Goal: Task Accomplishment & Management: Complete application form

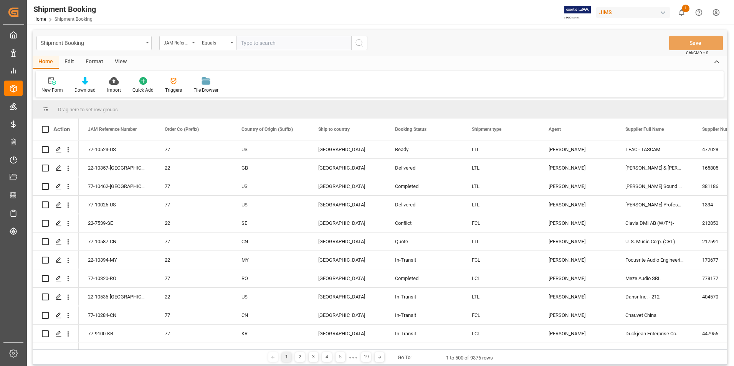
scroll to position [192, 0]
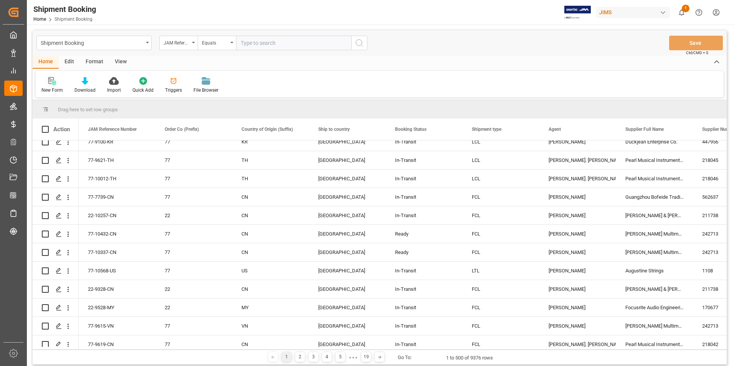
click at [50, 86] on div "New Form" at bounding box center [52, 85] width 33 height 17
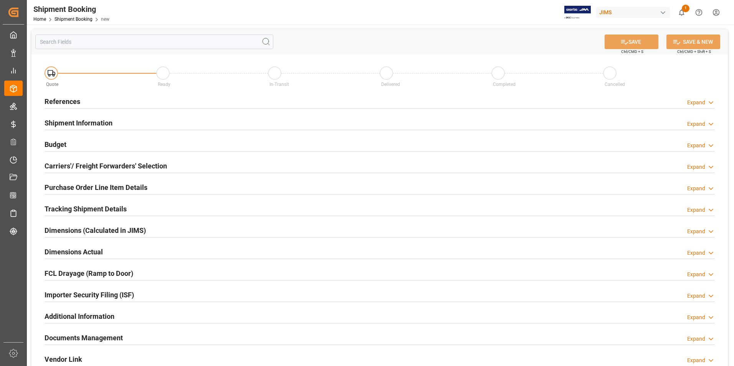
click at [67, 100] on h2 "References" at bounding box center [63, 101] width 36 height 10
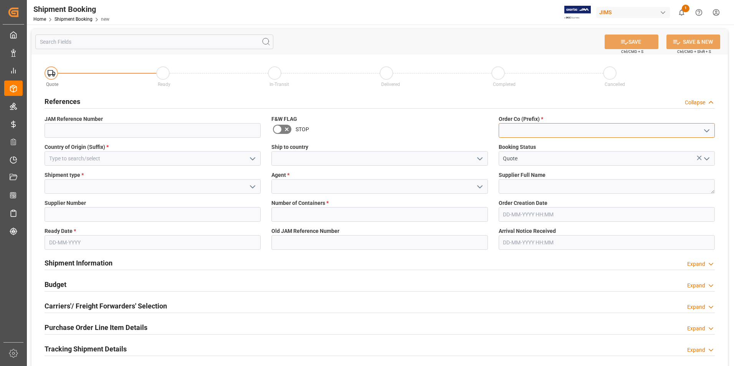
click at [526, 130] on input at bounding box center [607, 130] width 216 height 15
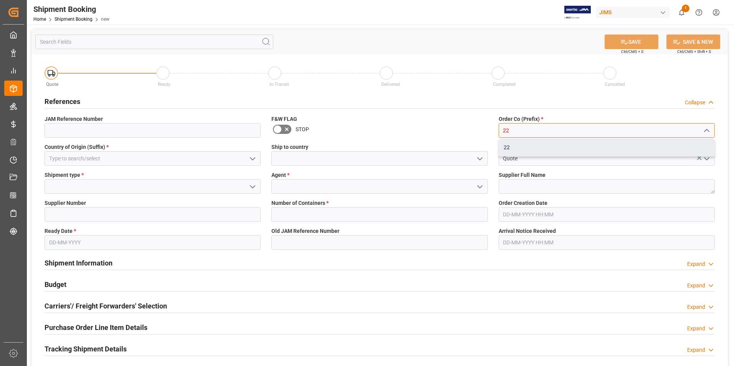
click at [534, 144] on div "22" at bounding box center [606, 147] width 215 height 17
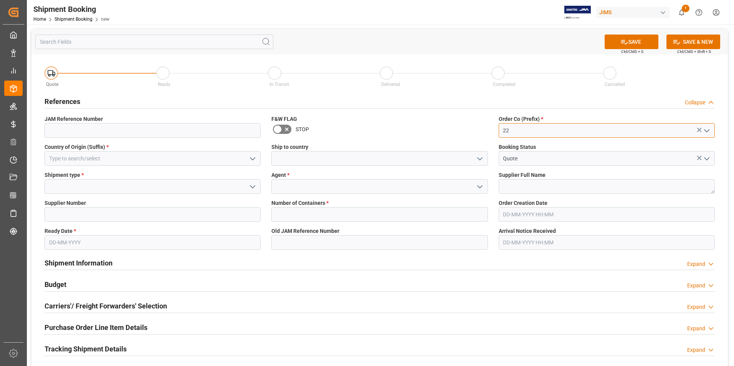
type input "22"
click at [148, 189] on input at bounding box center [153, 186] width 216 height 15
click at [255, 185] on icon "open menu" at bounding box center [252, 186] width 9 height 9
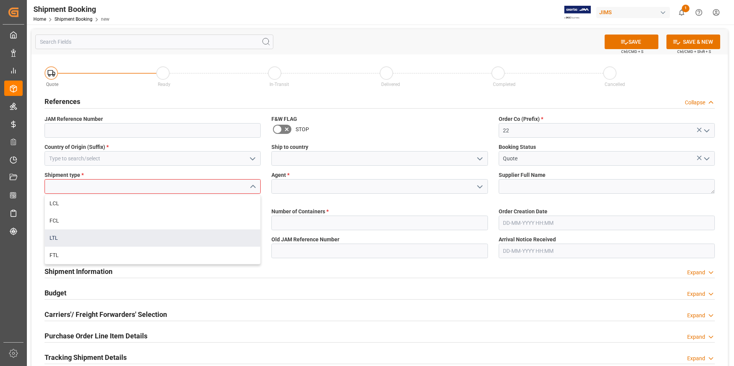
click at [161, 242] on div "LTL" at bounding box center [152, 238] width 215 height 17
type input "LTL"
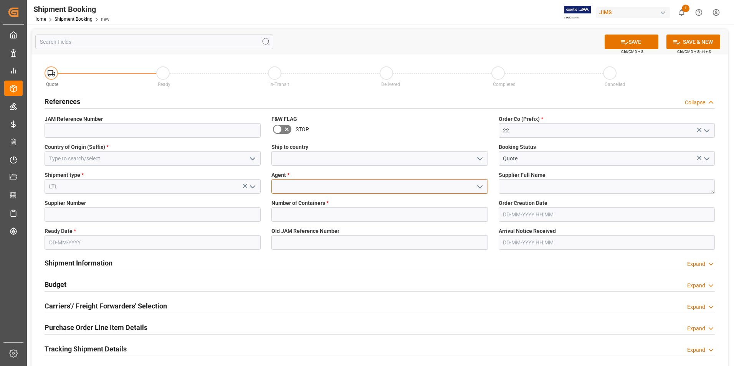
click at [300, 186] on input at bounding box center [379, 186] width 216 height 15
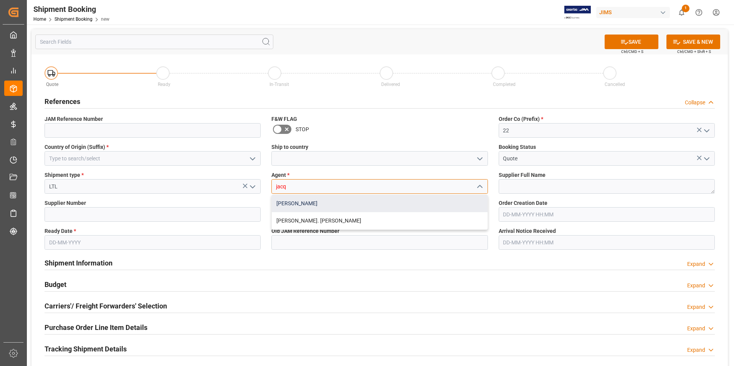
click at [308, 203] on div "[PERSON_NAME]" at bounding box center [379, 203] width 215 height 17
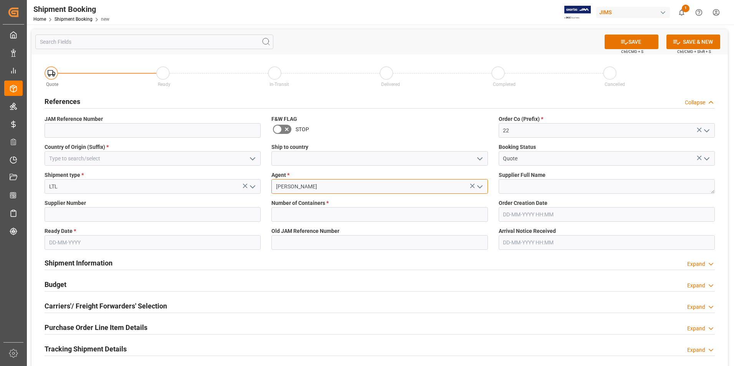
type input "[PERSON_NAME]"
click at [127, 244] on input "text" at bounding box center [153, 242] width 216 height 15
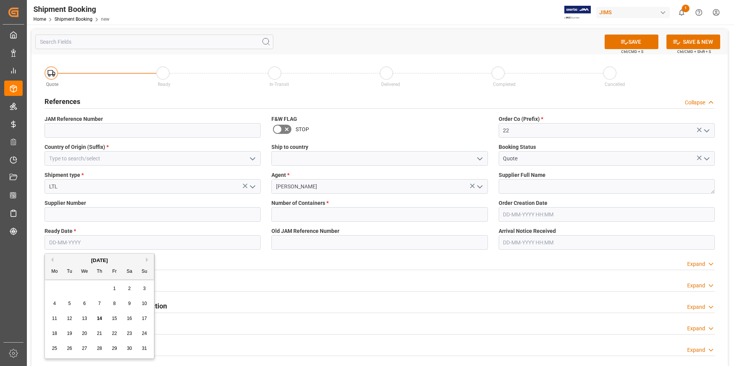
click at [50, 289] on div "28 29 30 31 1 2 3" at bounding box center [99, 288] width 105 height 15
click at [100, 318] on span "14" at bounding box center [99, 318] width 5 height 5
type input "[DATE]"
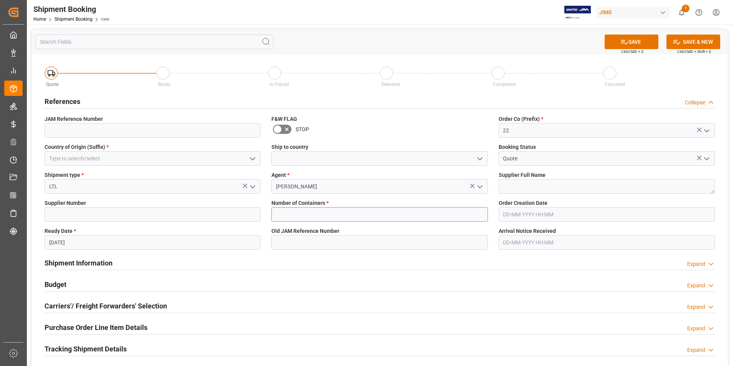
click at [299, 213] on input "text" at bounding box center [379, 214] width 216 height 15
type input "0"
click at [619, 37] on button "SAVE" at bounding box center [632, 42] width 54 height 15
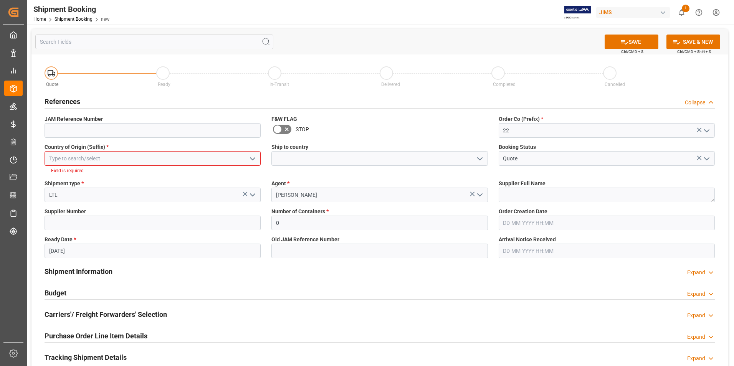
click at [163, 160] on input at bounding box center [153, 158] width 216 height 15
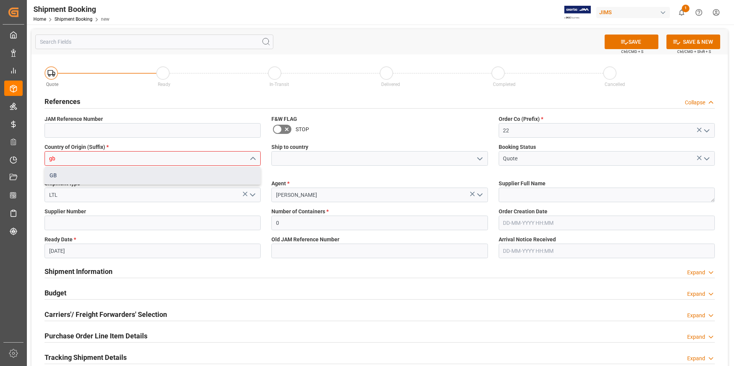
click at [149, 177] on div "GB" at bounding box center [152, 175] width 215 height 17
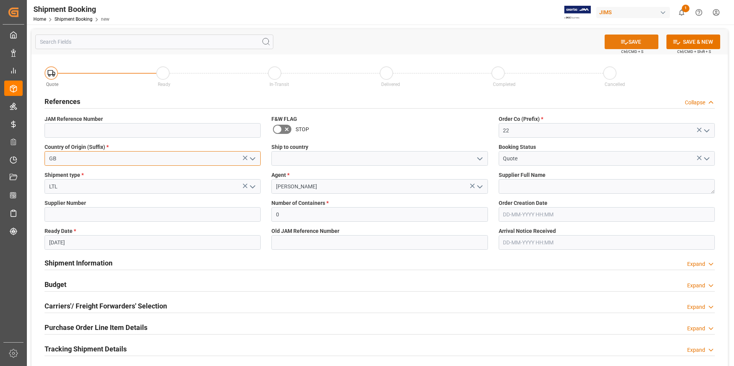
type input "GB"
click at [620, 44] on icon at bounding box center [624, 42] width 8 height 8
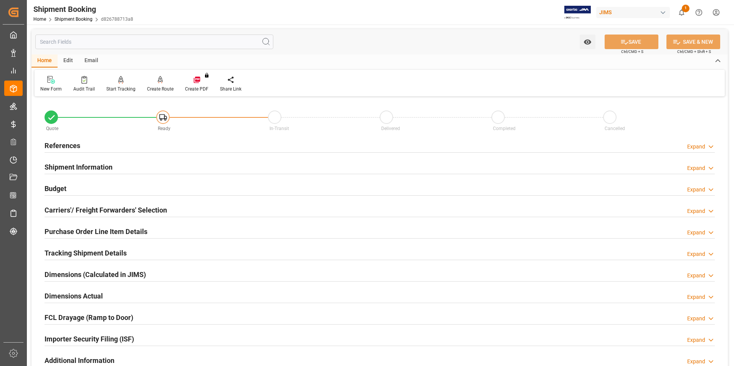
click at [61, 143] on h2 "References" at bounding box center [63, 146] width 36 height 10
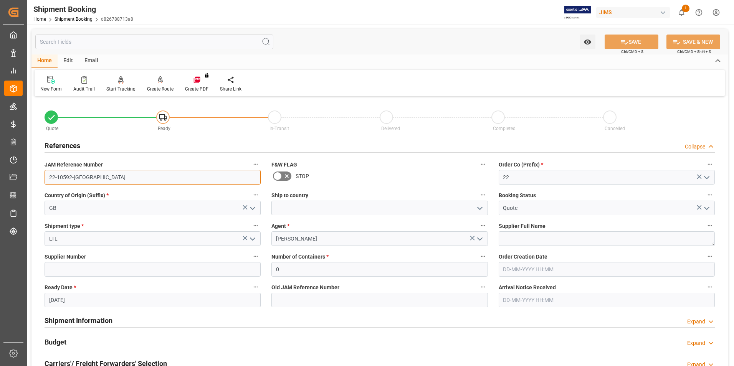
drag, startPoint x: 81, startPoint y: 178, endPoint x: 48, endPoint y: 177, distance: 33.8
click at [48, 177] on input "22-10592-[GEOGRAPHIC_DATA]" at bounding box center [153, 177] width 216 height 15
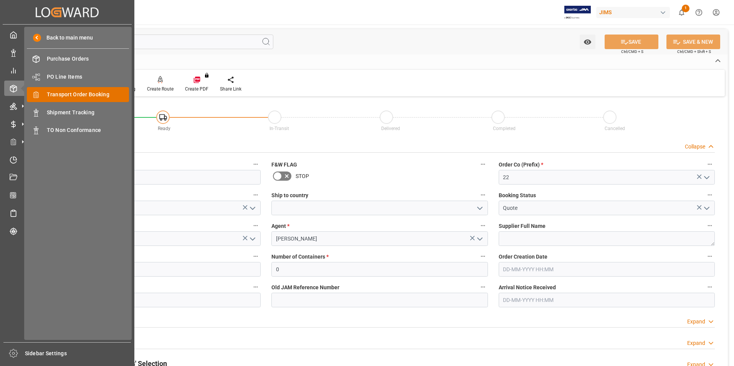
click at [73, 91] on span "Transport Order Booking" at bounding box center [88, 95] width 83 height 8
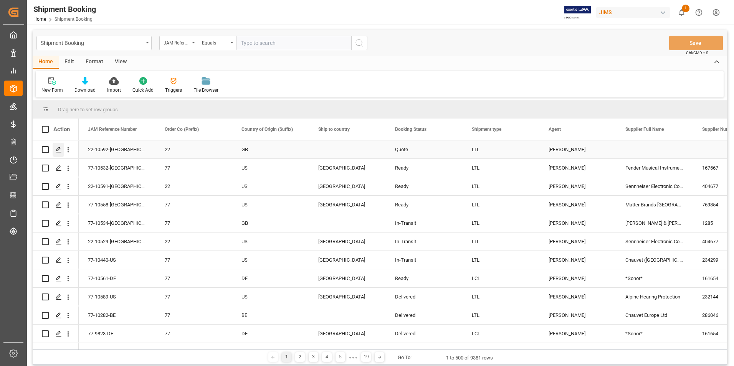
click at [58, 149] on icon "Press SPACE to select this row." at bounding box center [59, 150] width 6 height 6
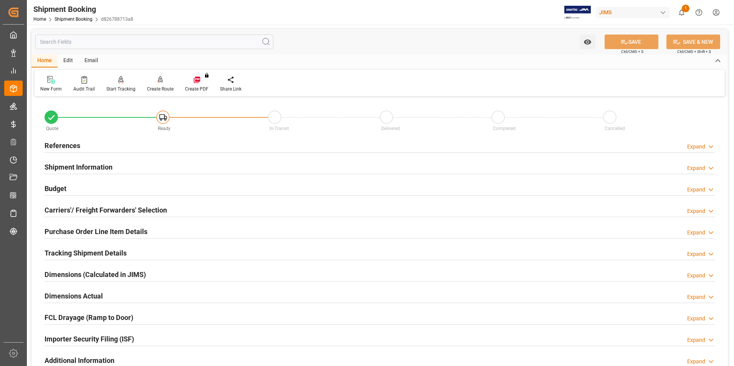
click at [68, 164] on h2 "Shipment Information" at bounding box center [79, 167] width 68 height 10
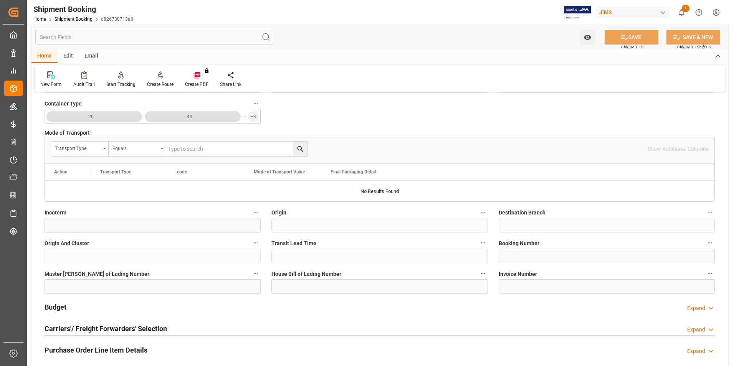
scroll to position [192, 0]
click at [522, 258] on input at bounding box center [607, 255] width 216 height 15
paste input "1832849491"
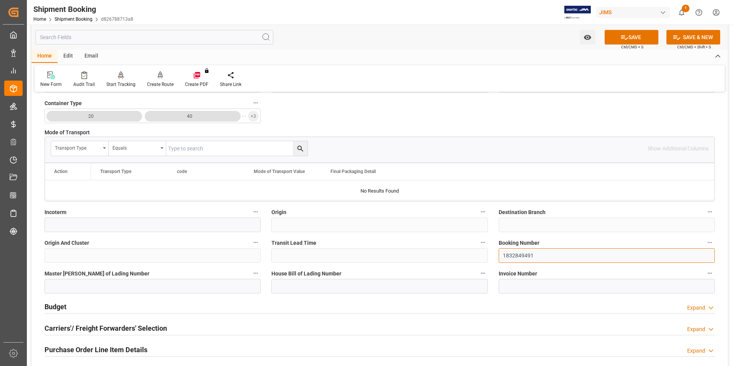
type input "1832849491"
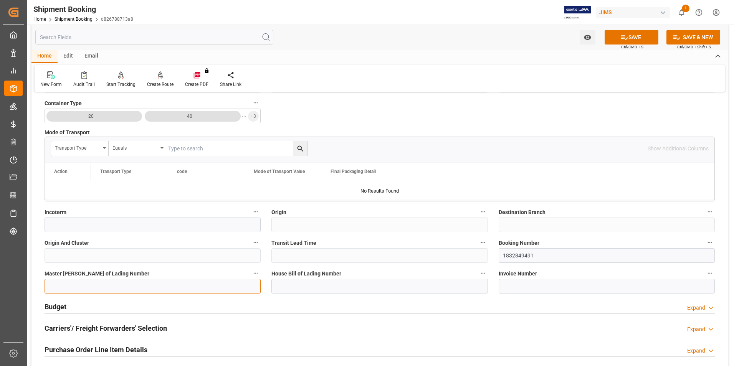
click at [118, 285] on input at bounding box center [153, 286] width 216 height 15
paste input "1832849491"
type input "1832849491"
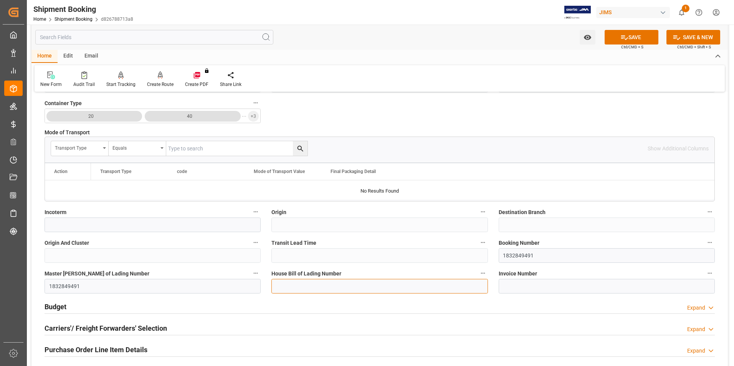
click at [287, 285] on input at bounding box center [379, 286] width 216 height 15
paste input "1832849491"
type input "1832849491"
click at [632, 33] on button "SAVE" at bounding box center [632, 37] width 54 height 15
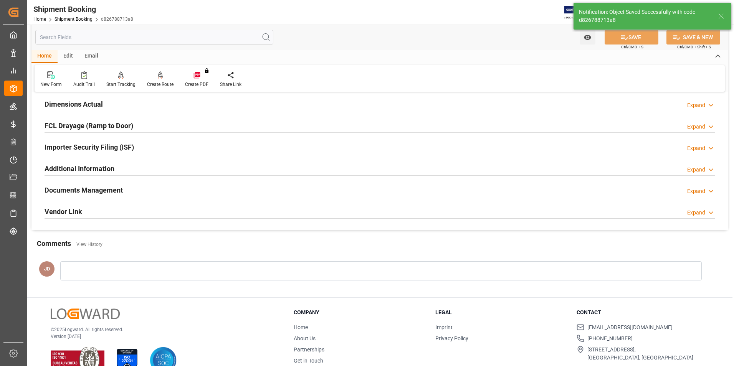
scroll to position [0, 0]
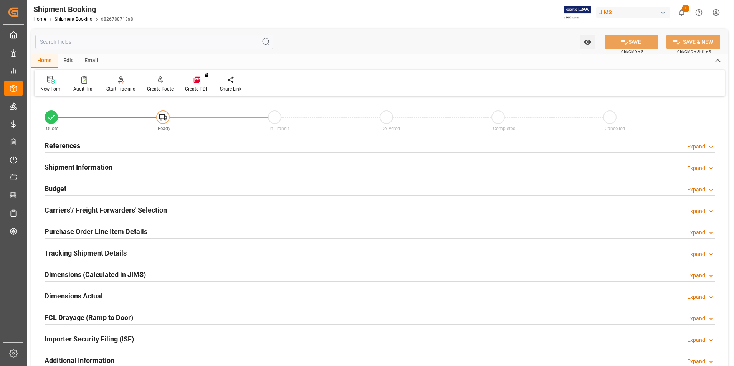
click at [52, 190] on h2 "Budget" at bounding box center [56, 189] width 22 height 10
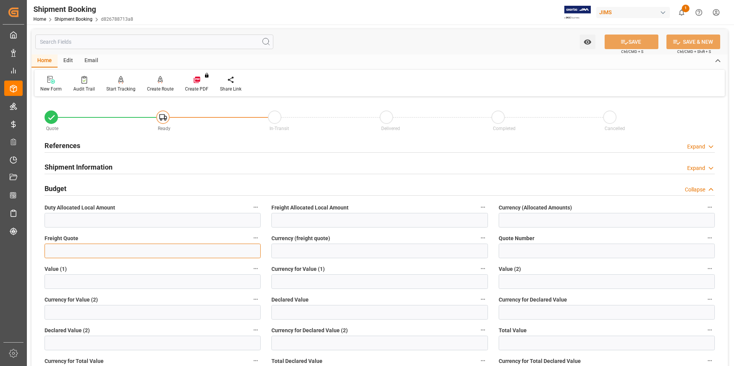
click at [76, 249] on input "text" at bounding box center [153, 251] width 216 height 15
type input "0"
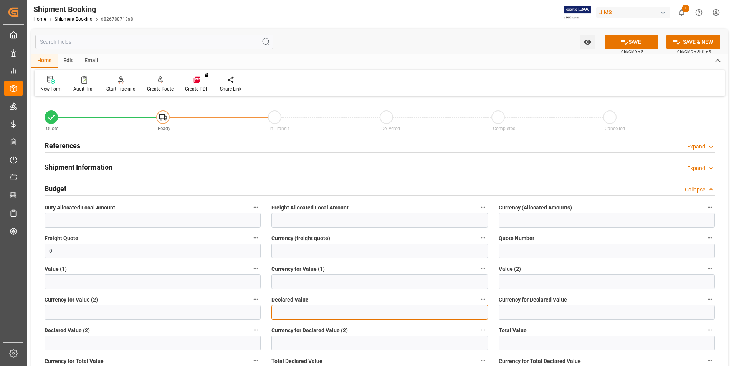
click at [298, 314] on input "text" at bounding box center [379, 312] width 216 height 15
type input "136.51"
click at [547, 314] on input at bounding box center [607, 312] width 216 height 15
type input "usd"
click at [627, 43] on button "SAVE" at bounding box center [632, 42] width 54 height 15
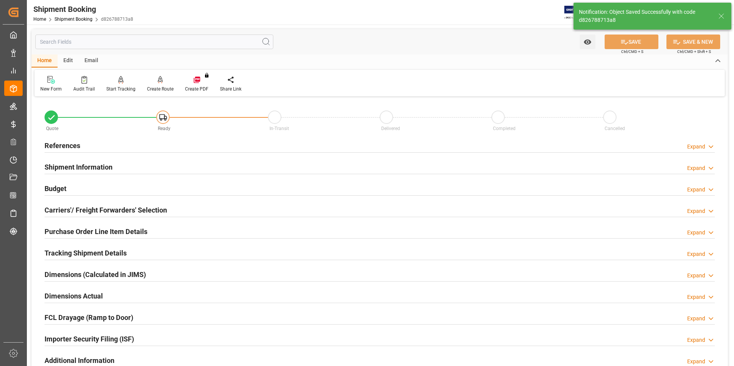
click at [77, 206] on h2 "Carriers'/ Freight Forwarders' Selection" at bounding box center [106, 210] width 122 height 10
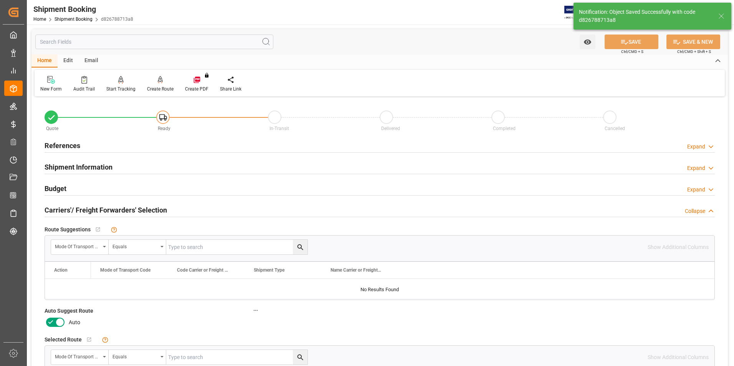
click at [55, 320] on icon at bounding box center [50, 322] width 9 height 9
click at [0, 0] on input "checkbox" at bounding box center [0, 0] width 0 height 0
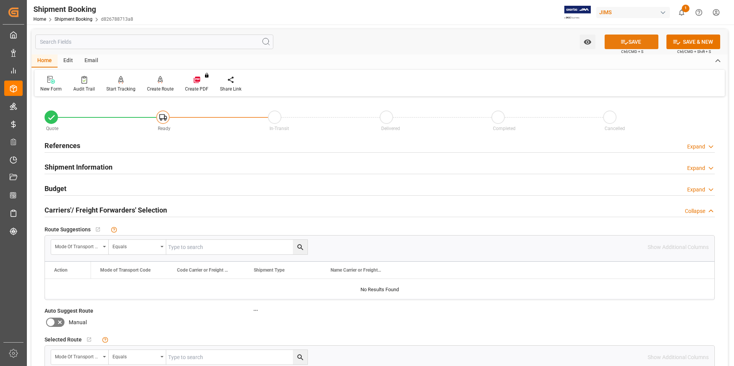
click at [647, 43] on button "SAVE" at bounding box center [632, 42] width 54 height 15
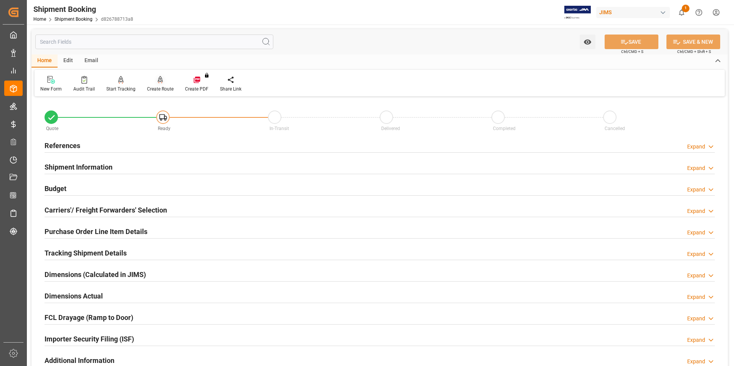
click at [159, 90] on div "Create Route" at bounding box center [160, 89] width 26 height 7
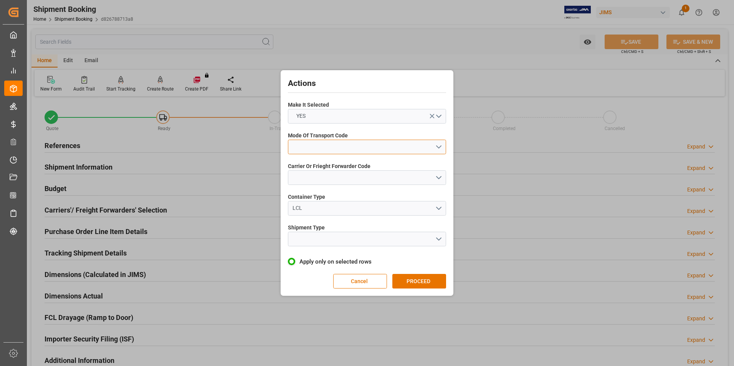
click at [324, 151] on button "open menu" at bounding box center [367, 147] width 158 height 15
click at [331, 166] on div "2- COURIER AIR" at bounding box center [366, 165] width 157 height 16
click at [327, 176] on button "open menu" at bounding box center [367, 177] width 158 height 15
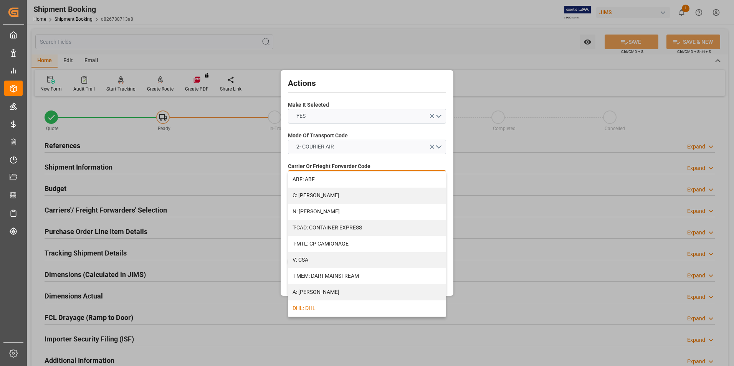
click at [335, 310] on div "DHL: DHL" at bounding box center [366, 309] width 157 height 16
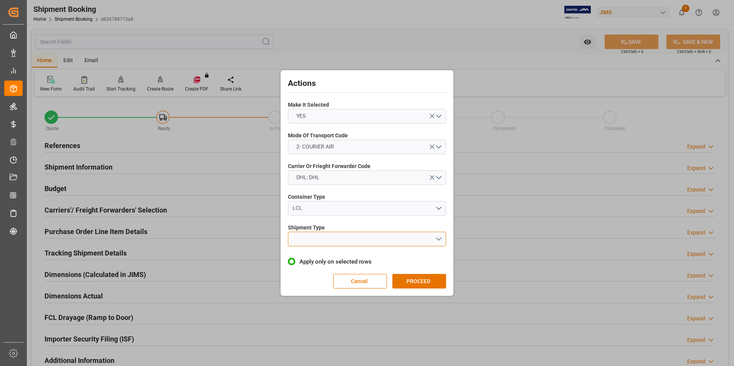
click at [363, 242] on button "open menu" at bounding box center [367, 239] width 158 height 15
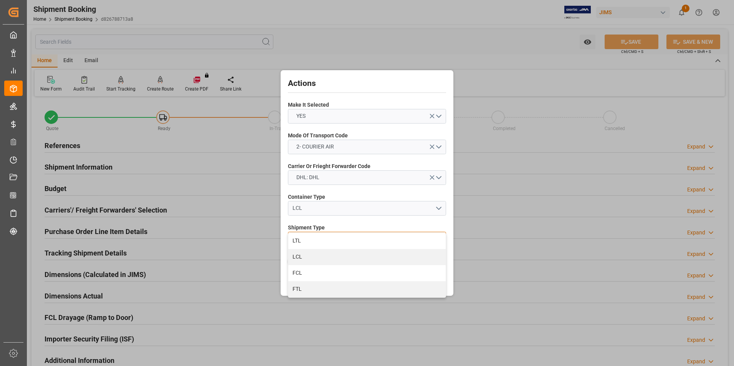
click at [363, 242] on div "LTL" at bounding box center [366, 241] width 157 height 16
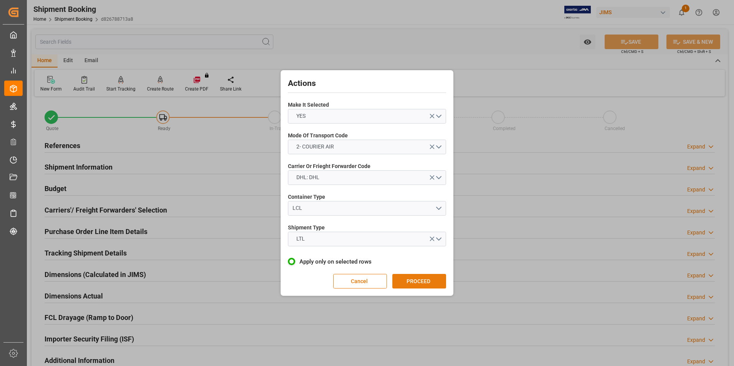
click at [402, 279] on button "PROCEED" at bounding box center [419, 281] width 54 height 15
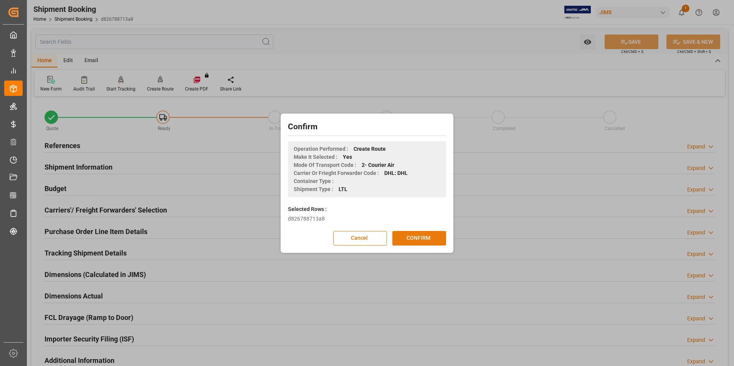
click at [424, 236] on button "CONFIRM" at bounding box center [419, 238] width 54 height 15
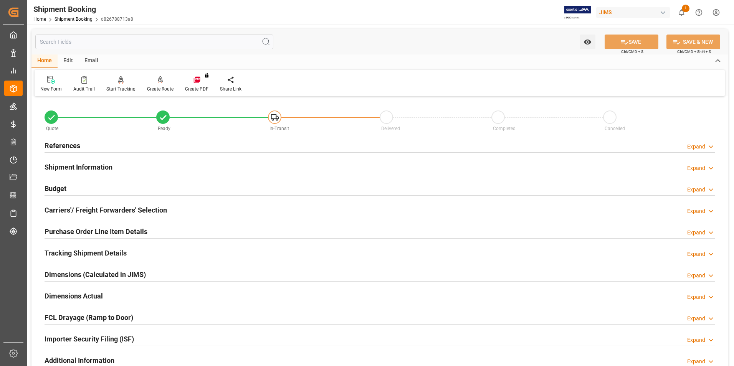
click at [63, 296] on h2 "Dimensions Actual" at bounding box center [74, 296] width 58 height 10
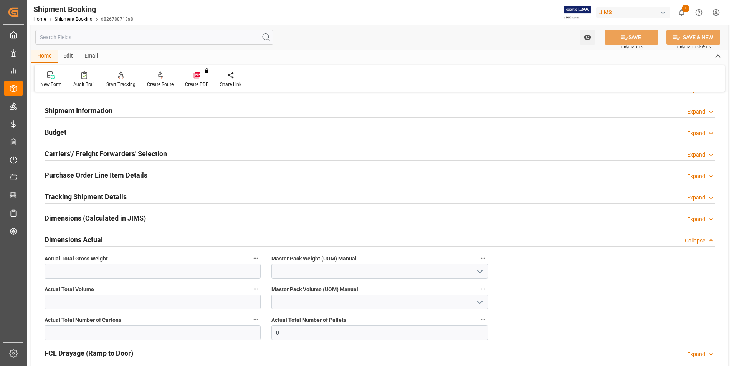
scroll to position [77, 0]
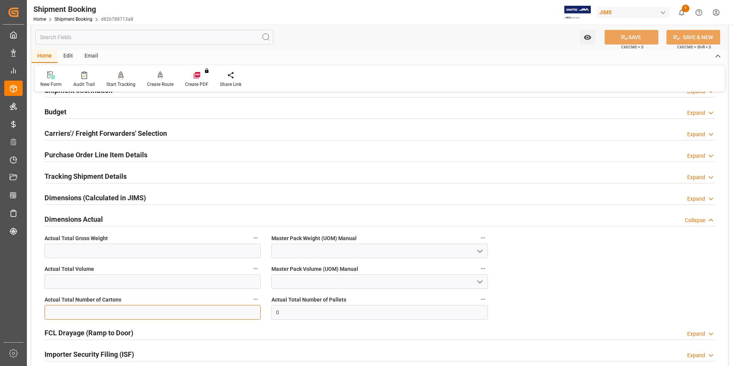
click at [81, 313] on input "text" at bounding box center [153, 312] width 216 height 15
type input "1"
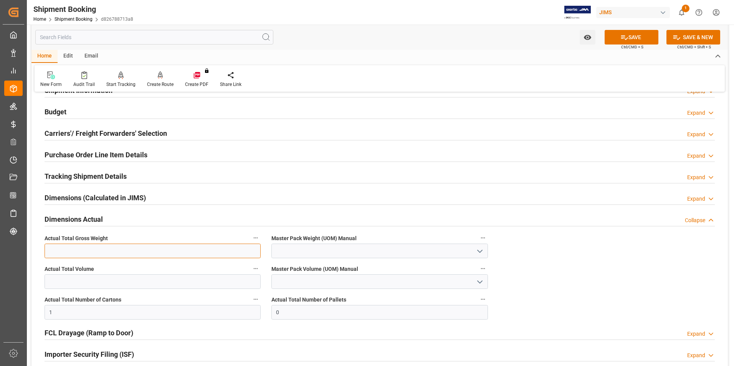
click at [56, 253] on input "text" at bounding box center [153, 251] width 216 height 15
type input "1.5"
click at [282, 247] on input at bounding box center [379, 251] width 216 height 15
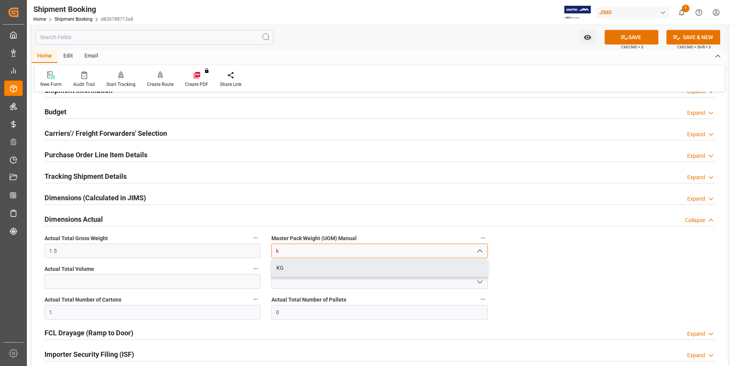
drag, startPoint x: 295, startPoint y: 265, endPoint x: 313, endPoint y: 253, distance: 22.2
click at [298, 264] on div "KG" at bounding box center [379, 268] width 215 height 17
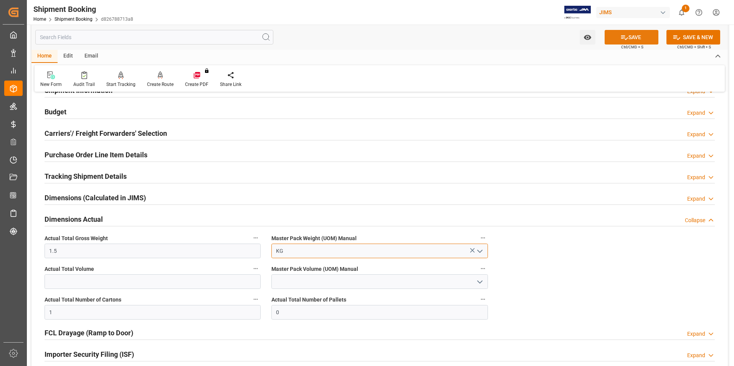
type input "KG"
click at [629, 37] on button "SAVE" at bounding box center [632, 37] width 54 height 15
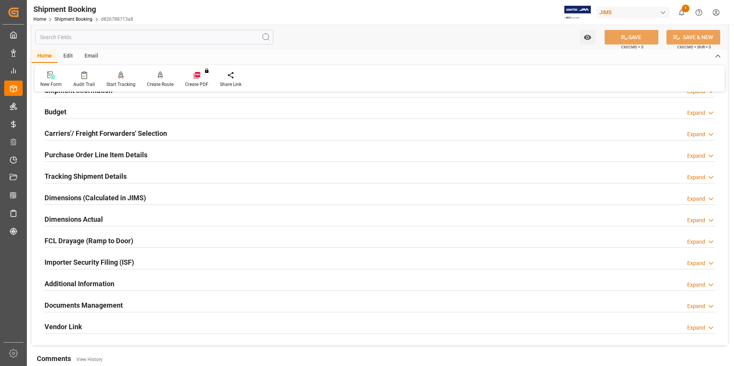
click at [76, 173] on h2 "Tracking Shipment Details" at bounding box center [86, 176] width 82 height 10
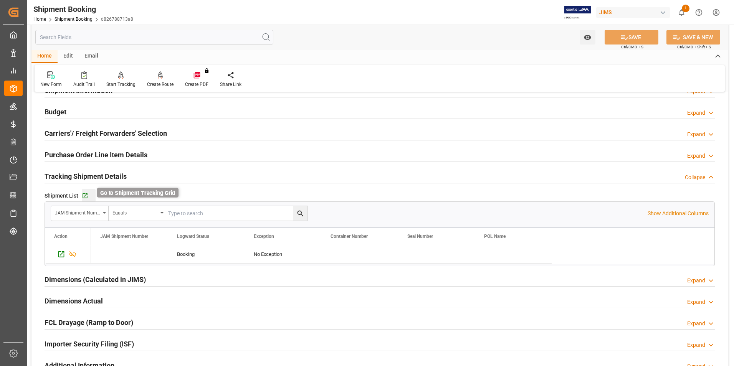
click at [83, 194] on icon "button" at bounding box center [85, 196] width 7 height 7
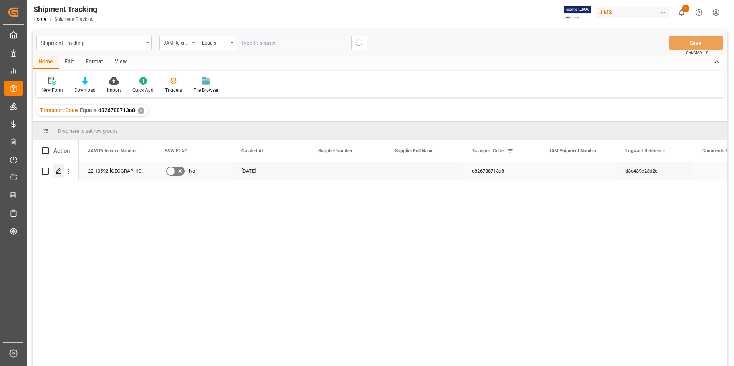
click at [58, 170] on icon "Press SPACE to select this row." at bounding box center [59, 171] width 6 height 6
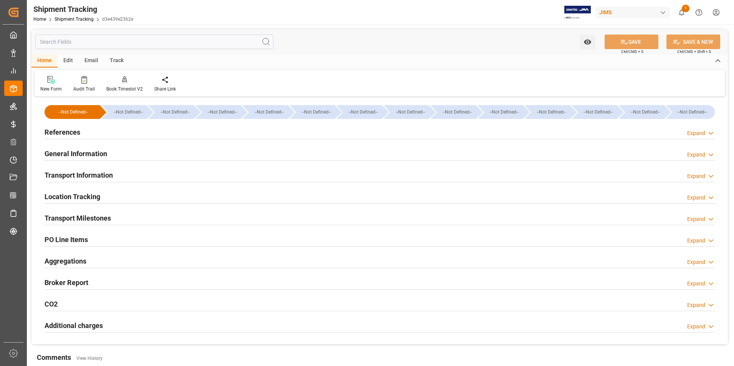
click at [68, 133] on h2 "References" at bounding box center [63, 132] width 36 height 10
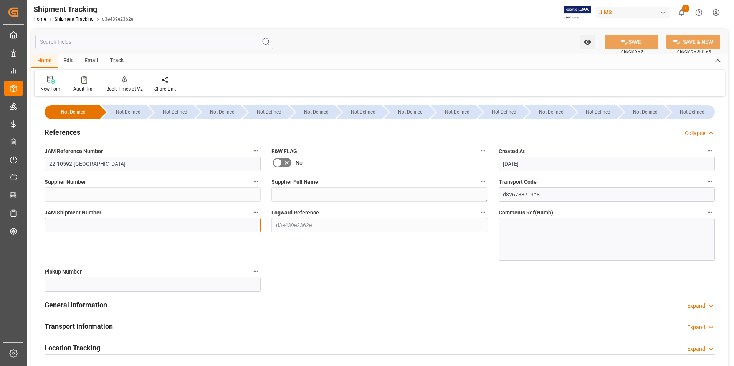
click at [88, 220] on input at bounding box center [153, 225] width 216 height 15
type input "72580"
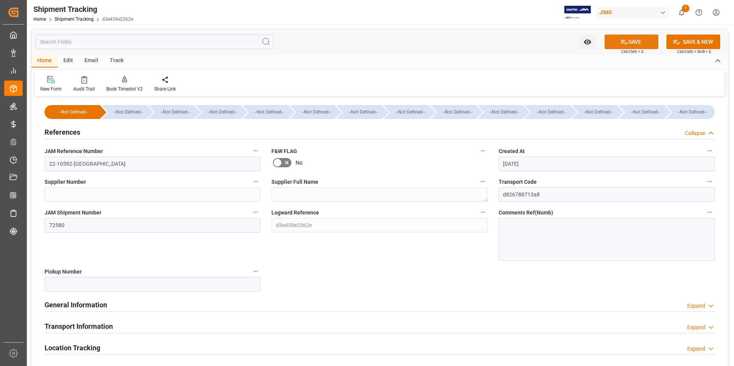
click at [638, 43] on button "SAVE" at bounding box center [632, 42] width 54 height 15
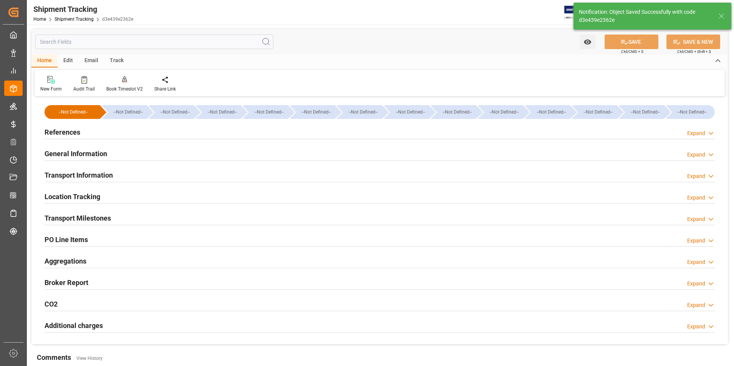
click at [74, 171] on h2 "Transport Information" at bounding box center [79, 175] width 68 height 10
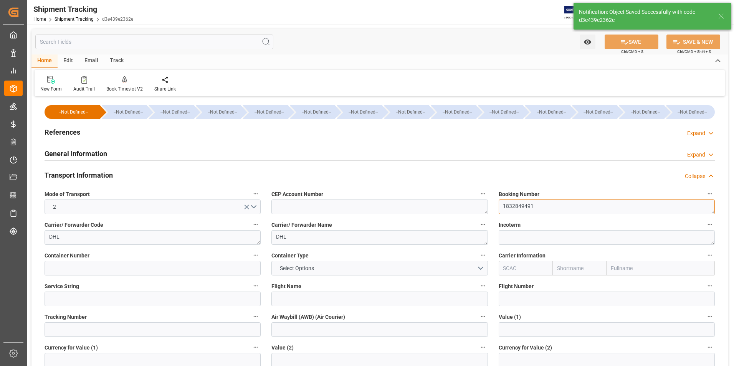
drag, startPoint x: 535, startPoint y: 206, endPoint x: 500, endPoint y: 208, distance: 35.0
click at [500, 208] on textarea "1832849491" at bounding box center [607, 207] width 216 height 15
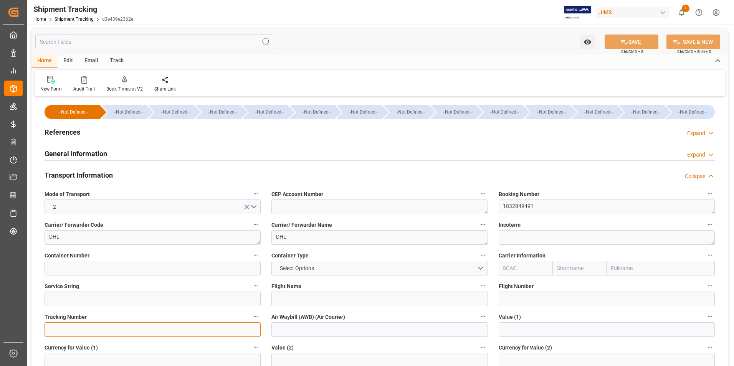
click at [79, 331] on input at bounding box center [153, 330] width 216 height 15
paste input "1832849491"
type input "1832849491"
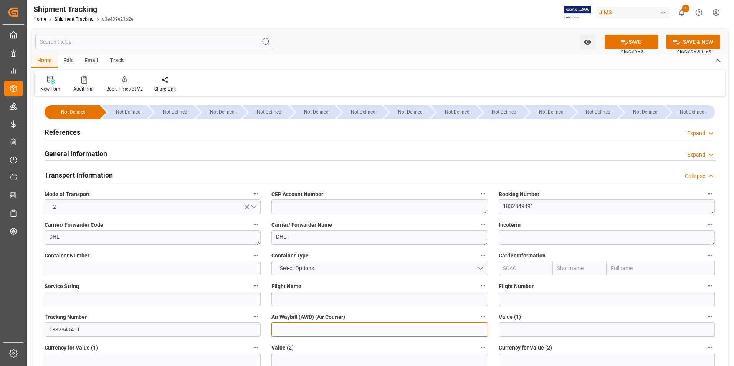
click at [285, 328] on input at bounding box center [379, 330] width 216 height 15
paste input "1832849491"
type input "1832849491"
click at [636, 38] on button "SAVE" at bounding box center [632, 42] width 54 height 15
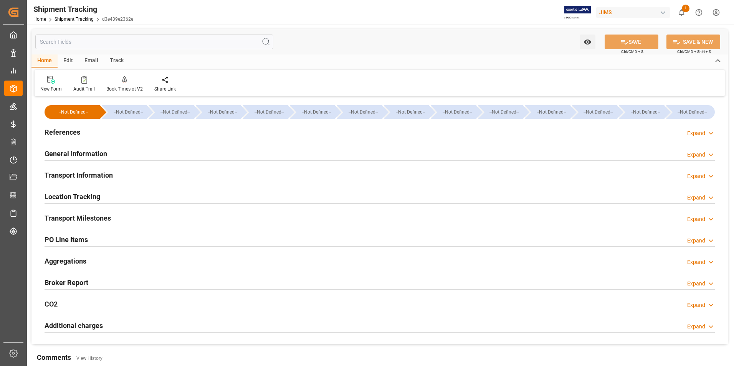
click at [63, 216] on h2 "Transport Milestones" at bounding box center [78, 218] width 66 height 10
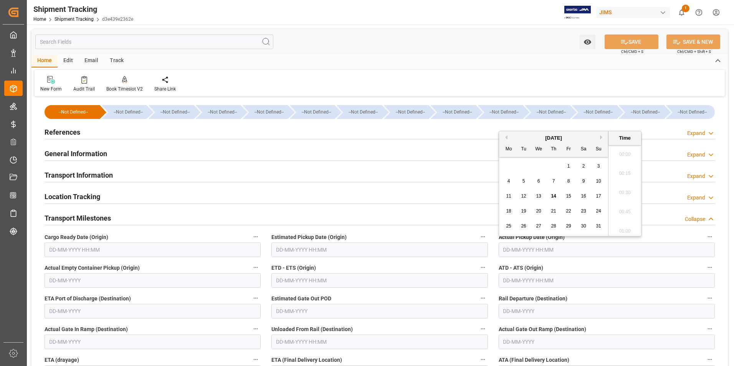
click at [515, 247] on input "text" at bounding box center [607, 250] width 216 height 15
click at [557, 195] on div "14" at bounding box center [554, 196] width 10 height 9
type input "14-08-2025 00:00"
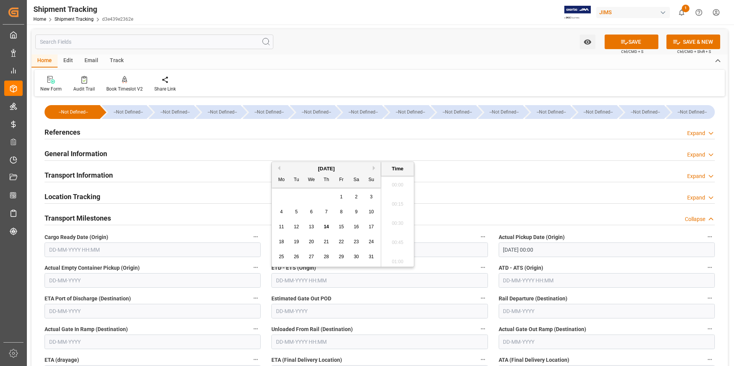
click at [292, 281] on input "text" at bounding box center [379, 280] width 216 height 15
click at [277, 198] on div "28 29 30 31 1 2 3" at bounding box center [326, 197] width 105 height 15
click at [328, 229] on span "14" at bounding box center [326, 226] width 5 height 5
type input "14-08-2025 00:00"
click at [522, 281] on input "text" at bounding box center [607, 280] width 216 height 15
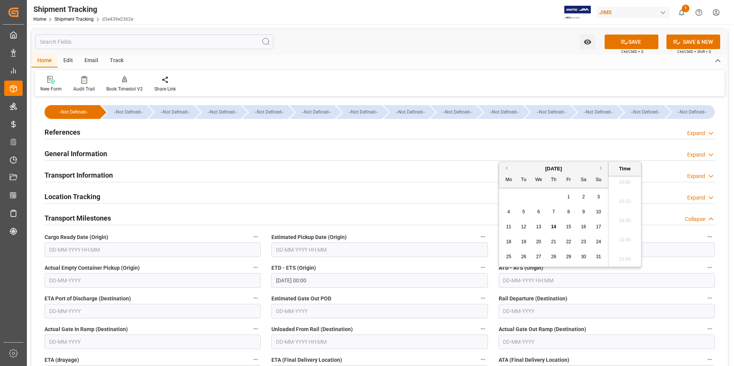
click at [504, 197] on div "28 29 30 31 1 2 3" at bounding box center [553, 197] width 105 height 15
click at [554, 225] on span "14" at bounding box center [553, 226] width 5 height 5
type input "14-08-2025 00:00"
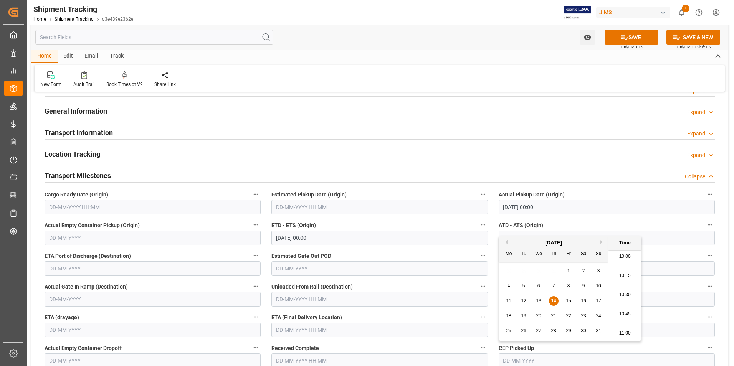
scroll to position [77, 0]
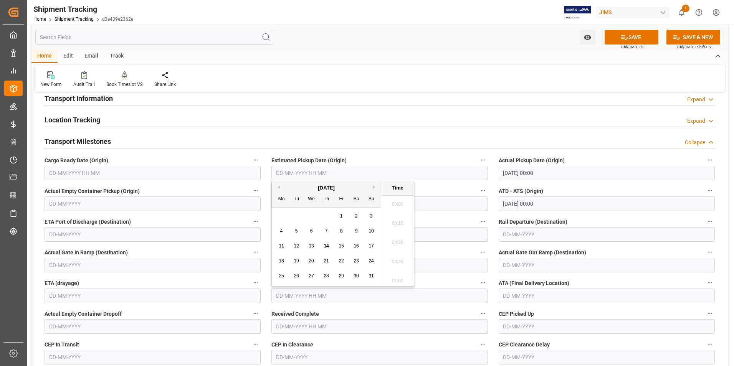
click at [295, 295] on input "text" at bounding box center [379, 296] width 216 height 15
click at [281, 213] on div "28 29 30 31 1 2 3" at bounding box center [326, 212] width 105 height 15
click at [343, 243] on span "15" at bounding box center [341, 242] width 5 height 5
type input "15-08-2025 00:00"
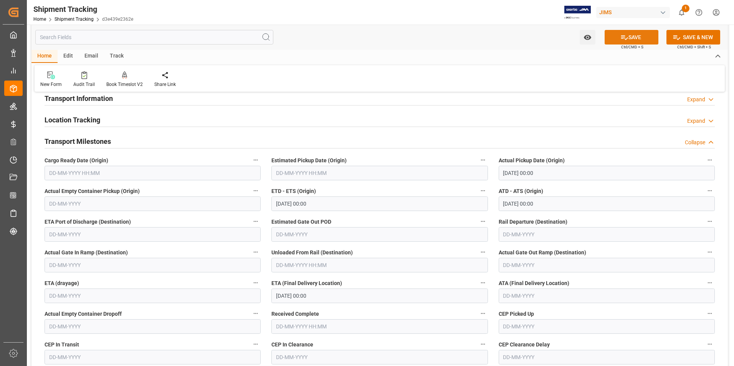
click at [627, 33] on button "SAVE" at bounding box center [632, 37] width 54 height 15
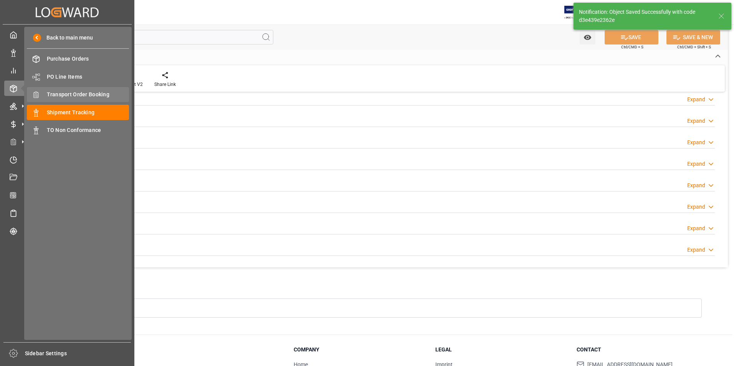
click at [68, 91] on span "Transport Order Booking" at bounding box center [88, 95] width 83 height 8
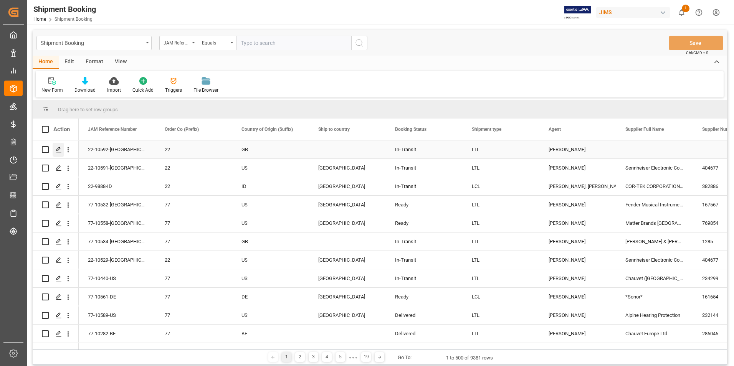
click at [59, 148] on icon "Press SPACE to select this row." at bounding box center [59, 150] width 6 height 6
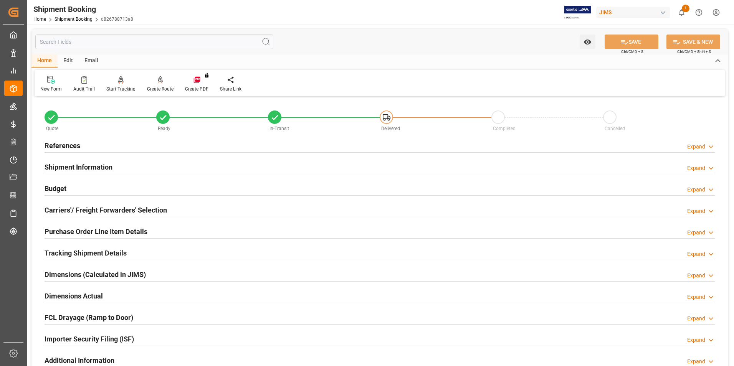
click at [78, 230] on h2 "Purchase Order Line Item Details" at bounding box center [96, 232] width 103 height 10
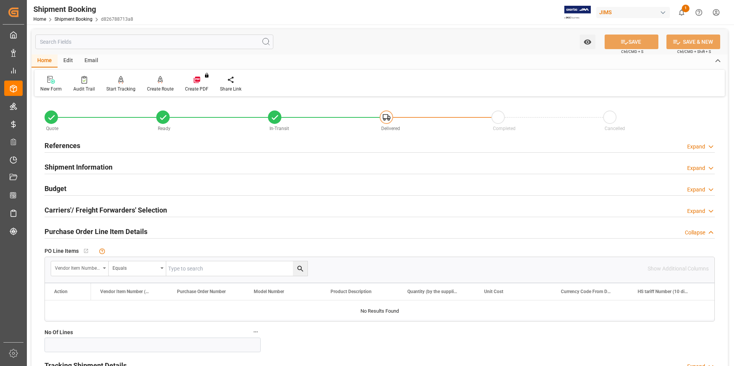
click at [84, 263] on div "Vendor Item Number (By The Supplier)" at bounding box center [77, 267] width 45 height 9
type input "p"
click at [91, 268] on div "Vendor Item Number (By The Supplier)" at bounding box center [77, 267] width 45 height 9
click at [95, 266] on div "Vendor Item Number (By The Supplier)" at bounding box center [77, 267] width 45 height 9
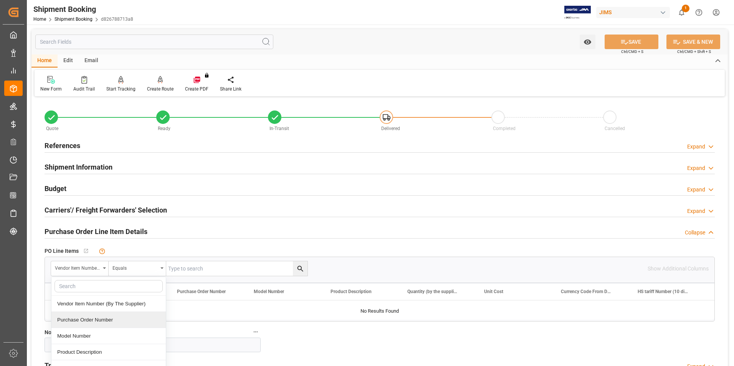
click at [101, 318] on div "Purchase Order Number" at bounding box center [108, 320] width 114 height 16
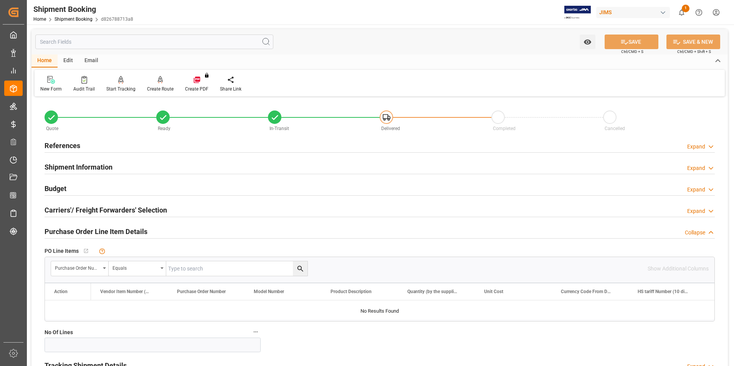
click at [0, 0] on input "text" at bounding box center [0, 0] width 0 height 0
type input "860244"
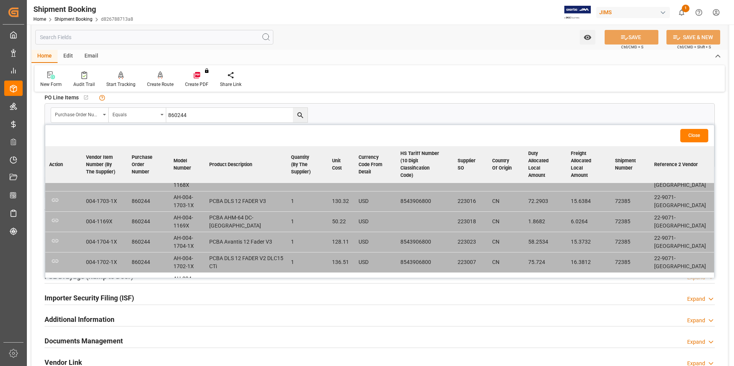
scroll to position [407, 0]
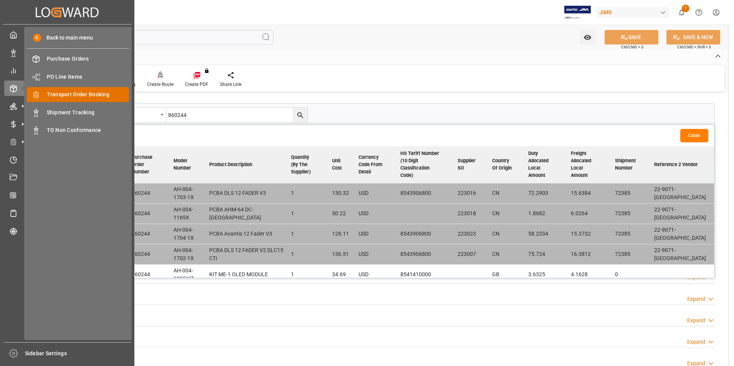
click at [89, 95] on span "Transport Order Booking" at bounding box center [88, 95] width 83 height 8
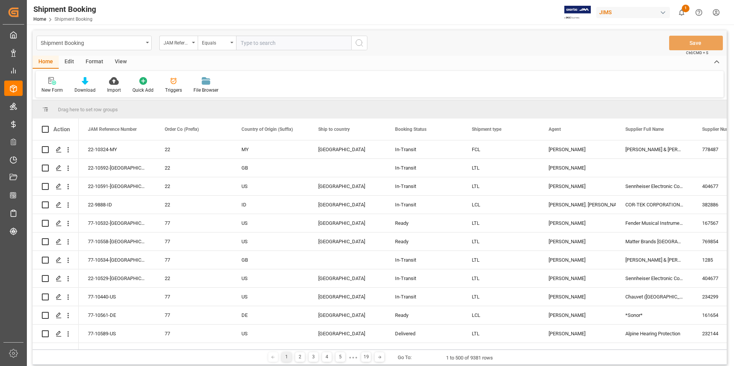
click at [253, 46] on input "text" at bounding box center [293, 43] width 115 height 15
type input "22-9071-GB"
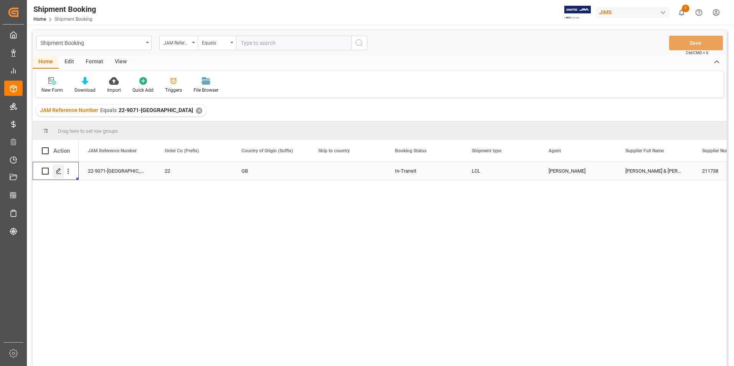
click at [58, 170] on icon "Press SPACE to select this row." at bounding box center [59, 171] width 6 height 6
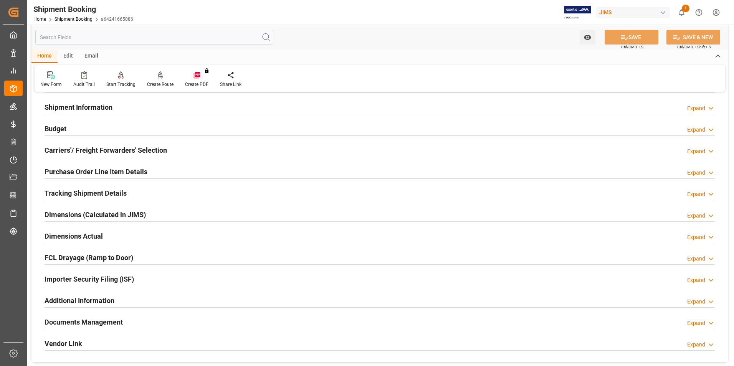
scroll to position [115, 0]
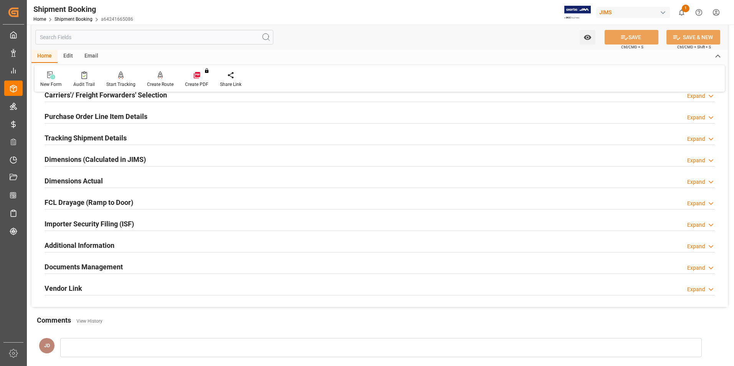
click at [97, 113] on h2 "Purchase Order Line Item Details" at bounding box center [96, 116] width 103 height 10
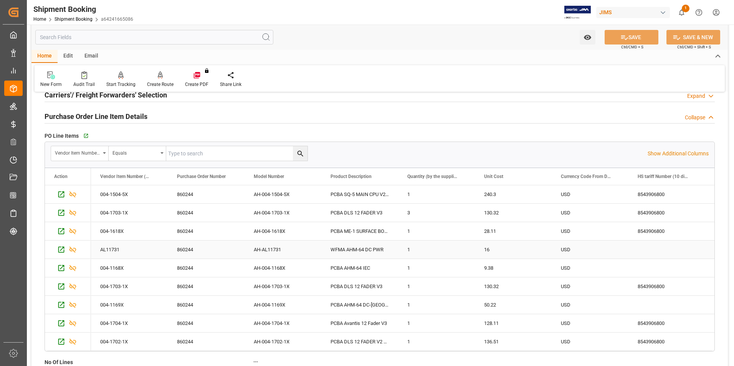
scroll to position [154, 0]
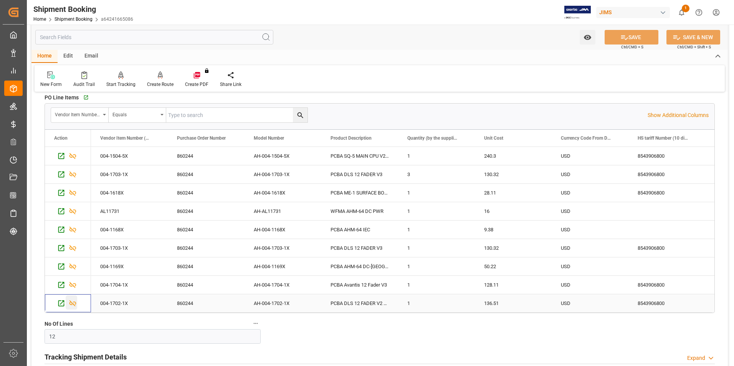
click at [73, 303] on icon "Press SPACE to select this row." at bounding box center [73, 303] width 8 height 8
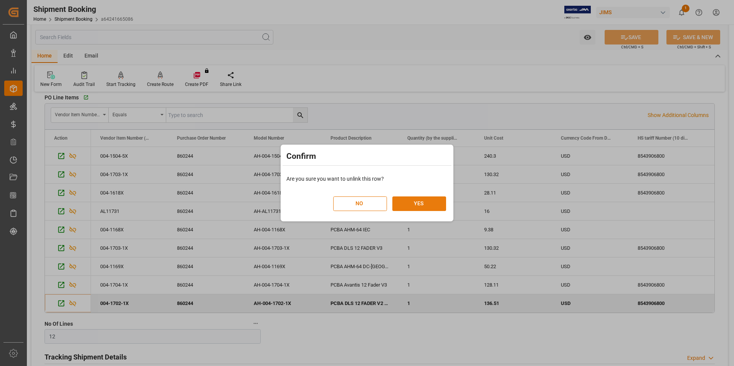
click at [406, 204] on button "YES" at bounding box center [419, 204] width 54 height 15
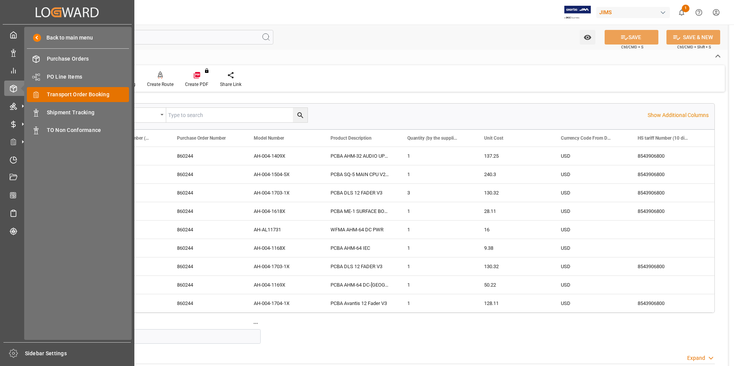
click at [83, 94] on span "Transport Order Booking" at bounding box center [88, 95] width 83 height 8
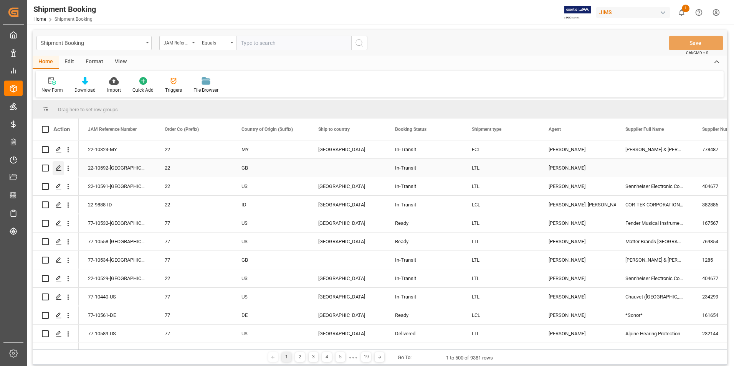
click at [60, 167] on polygon "Press SPACE to select this row." at bounding box center [58, 168] width 4 height 4
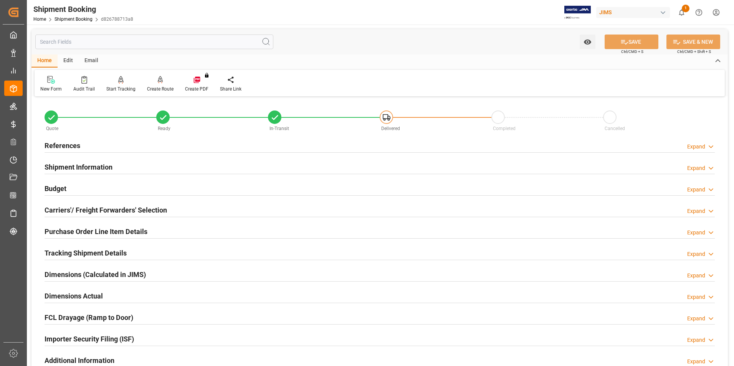
click at [61, 230] on h2 "Purchase Order Line Item Details" at bounding box center [96, 232] width 103 height 10
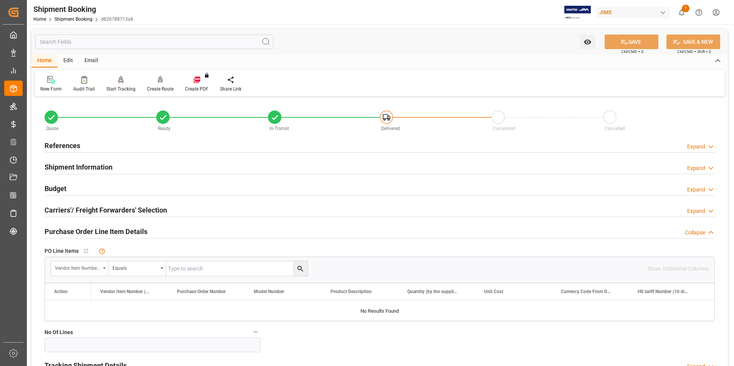
click at [79, 268] on div "Vendor Item Number (By The Supplier)" at bounding box center [77, 267] width 45 height 9
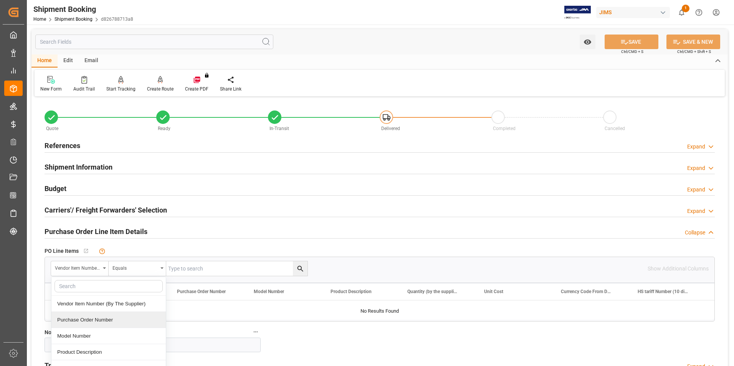
click at [91, 321] on div "Purchase Order Number" at bounding box center [108, 320] width 114 height 16
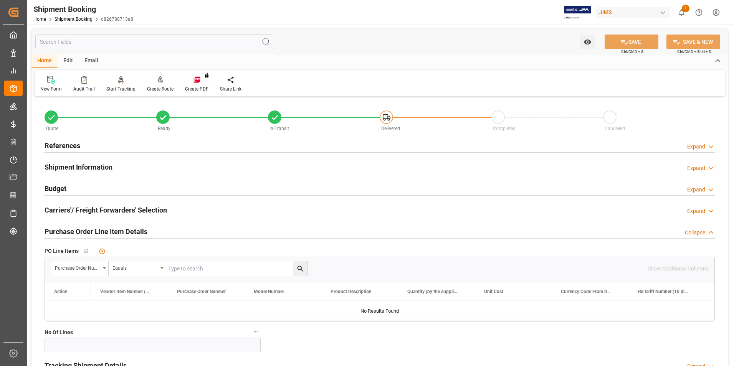
click at [0, 0] on input "text" at bounding box center [0, 0] width 0 height 0
type input "860244"
click at [298, 268] on icon "search button" at bounding box center [300, 269] width 8 height 8
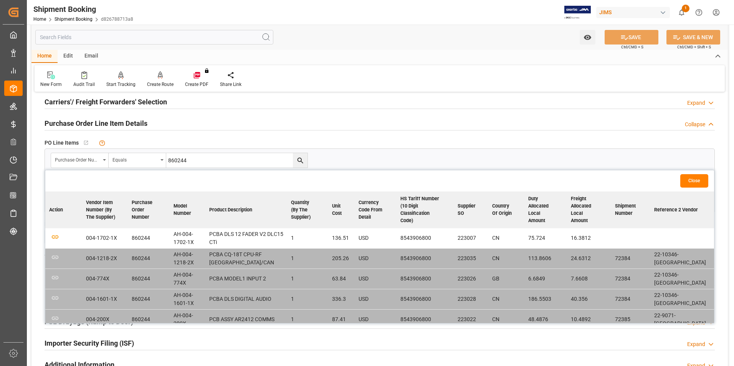
scroll to position [154, 0]
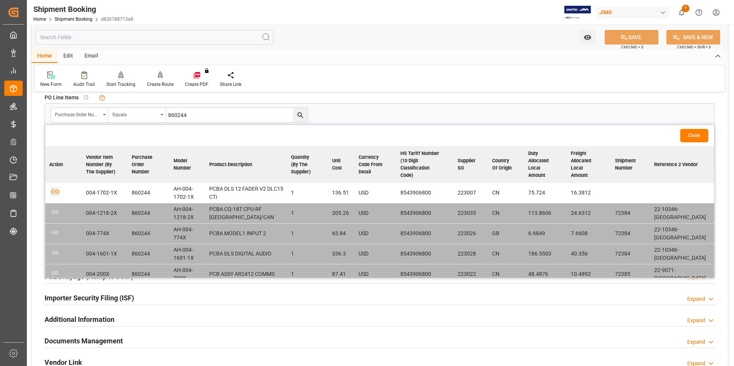
click at [55, 187] on icon "button" at bounding box center [55, 192] width 10 height 10
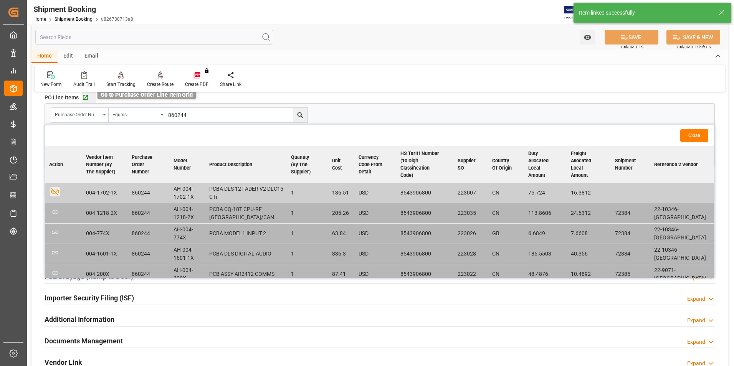
click at [87, 97] on icon "button" at bounding box center [85, 97] width 7 height 7
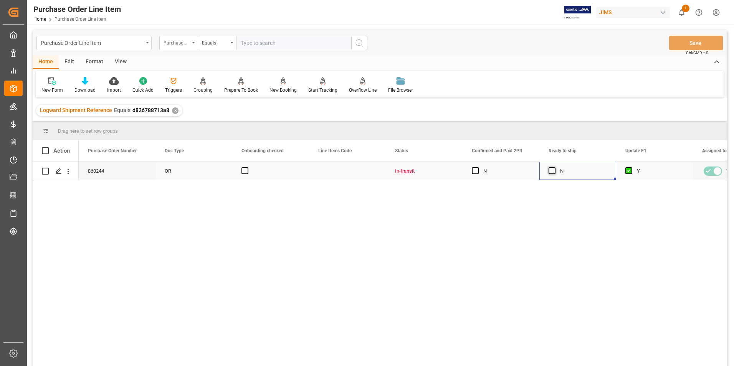
click at [551, 171] on span "Press SPACE to select this row." at bounding box center [552, 170] width 7 height 7
click at [554, 167] on input "Press SPACE to select this row." at bounding box center [554, 167] width 0 height 0
click at [692, 41] on button "Save" at bounding box center [696, 43] width 54 height 15
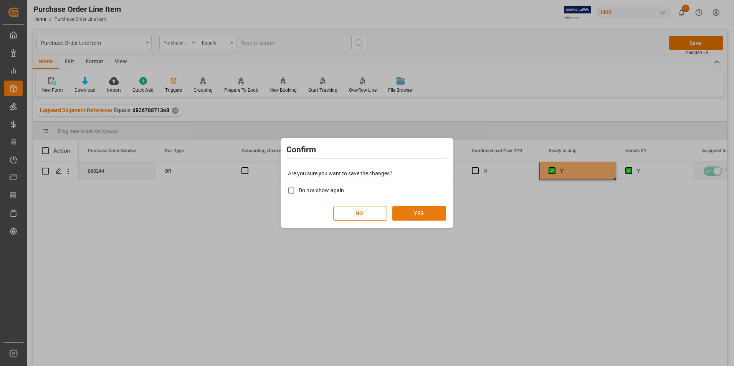
click at [411, 212] on button "YES" at bounding box center [419, 213] width 54 height 15
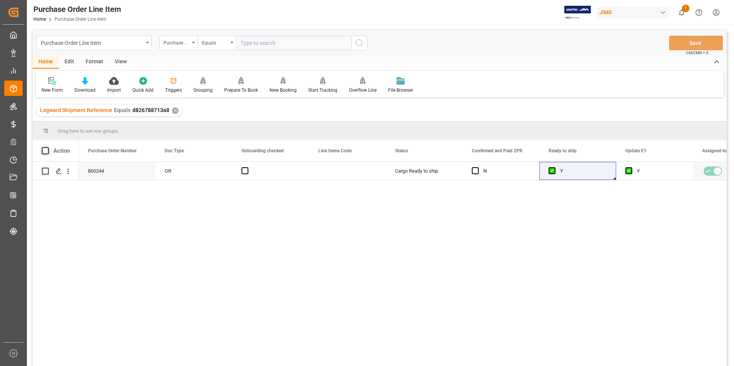
click at [45, 151] on span at bounding box center [45, 150] width 7 height 7
click at [48, 147] on input "checkbox" at bounding box center [48, 147] width 0 height 0
checkbox input "true"
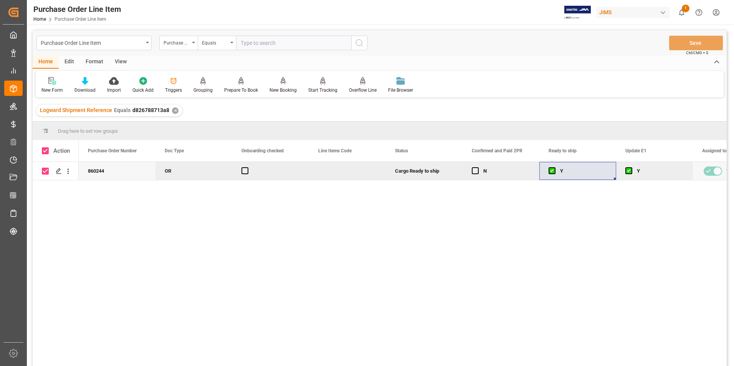
click at [46, 61] on div "Home" at bounding box center [46, 62] width 26 height 13
click at [365, 92] on div "Overflow Line" at bounding box center [363, 90] width 28 height 7
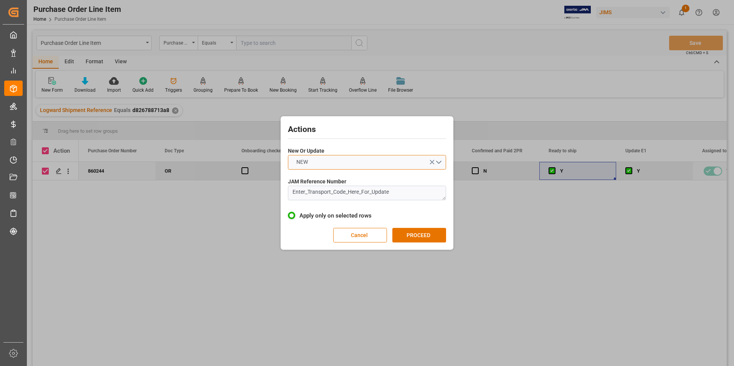
click at [348, 165] on button "NEW" at bounding box center [367, 162] width 158 height 15
click at [342, 175] on div "UPDATE" at bounding box center [366, 180] width 157 height 16
drag, startPoint x: 405, startPoint y: 190, endPoint x: 264, endPoint y: 201, distance: 142.1
click at [264, 201] on div "Actions New Or Update UPDATE JAM Reference Number Enter_Transport_Code_Here_For…" at bounding box center [367, 183] width 734 height 366
type textarea "22-10592-[GEOGRAPHIC_DATA]"
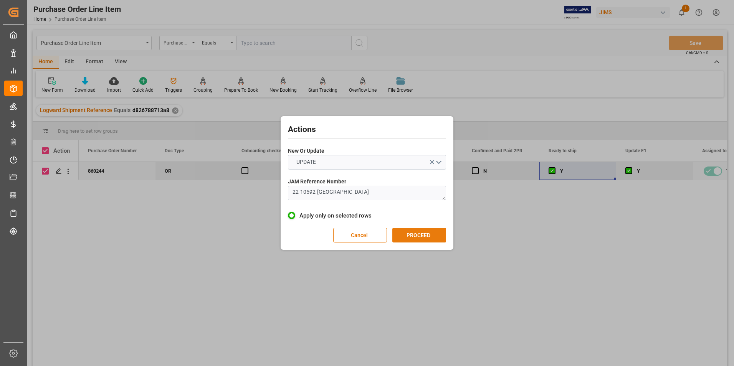
click at [419, 238] on button "PROCEED" at bounding box center [419, 235] width 54 height 15
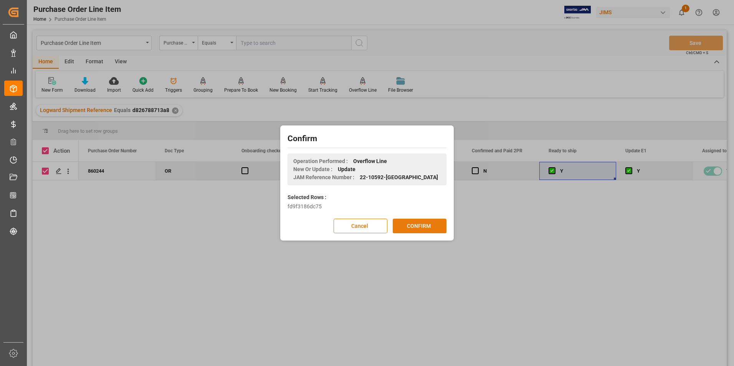
click at [416, 226] on button "CONFIRM" at bounding box center [420, 226] width 54 height 15
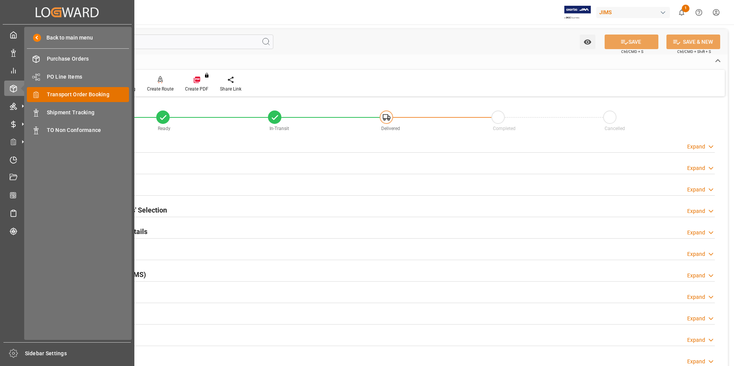
click at [91, 94] on span "Transport Order Booking" at bounding box center [88, 95] width 83 height 8
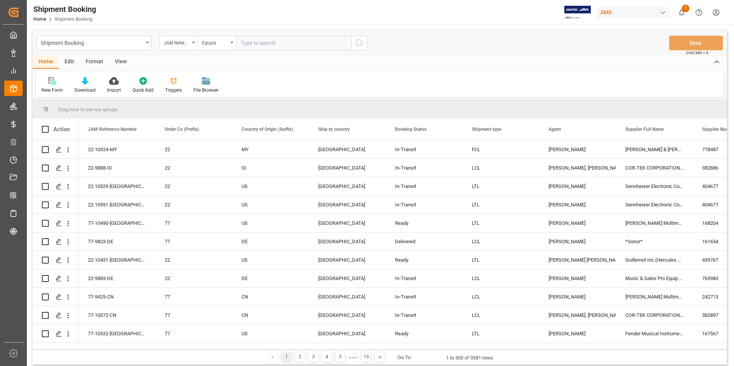
click at [265, 41] on input "text" at bounding box center [293, 43] width 115 height 15
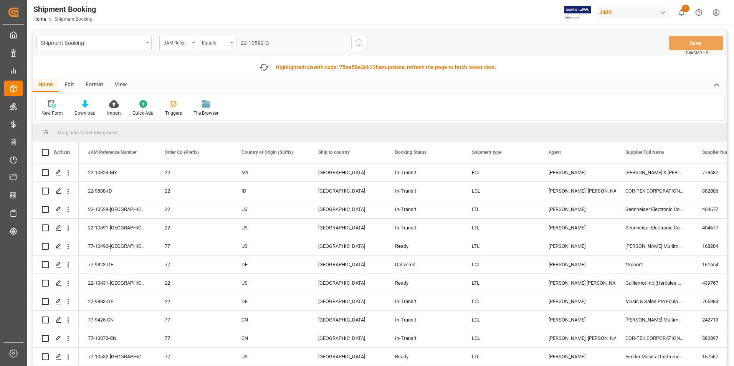
type input "22-10592-[GEOGRAPHIC_DATA]"
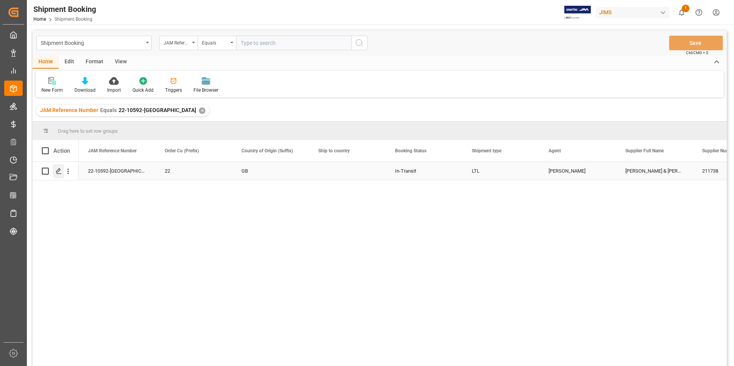
click at [58, 170] on icon "Press SPACE to select this row." at bounding box center [59, 171] width 6 height 6
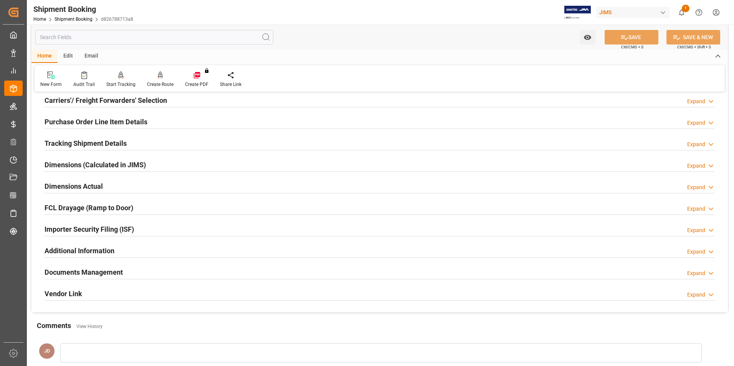
scroll to position [154, 0]
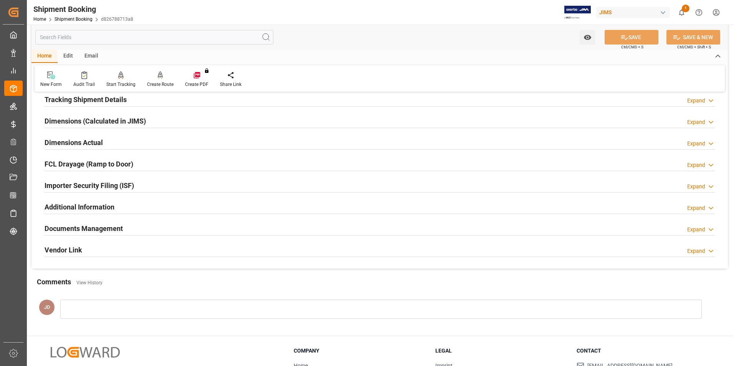
click at [73, 223] on h2 "Documents Management" at bounding box center [84, 228] width 78 height 10
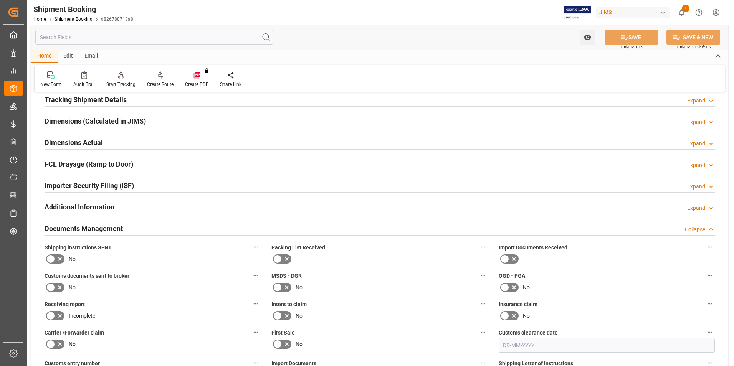
click at [507, 259] on icon at bounding box center [504, 259] width 9 height 9
click at [0, 0] on input "checkbox" at bounding box center [0, 0] width 0 height 0
click at [52, 285] on icon at bounding box center [50, 287] width 9 height 9
click at [0, 0] on input "checkbox" at bounding box center [0, 0] width 0 height 0
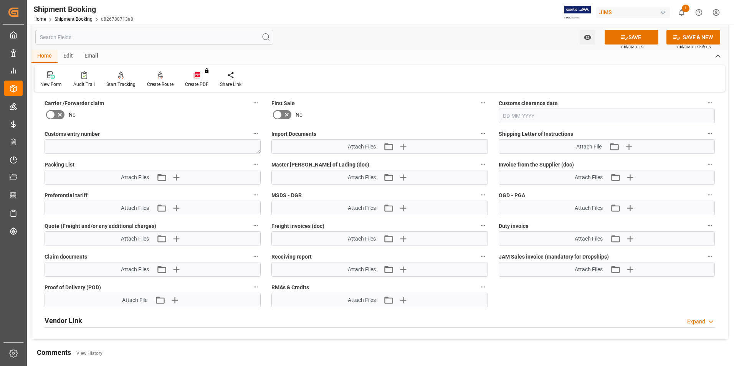
scroll to position [384, 0]
click at [404, 147] on icon "button" at bounding box center [402, 145] width 7 height 7
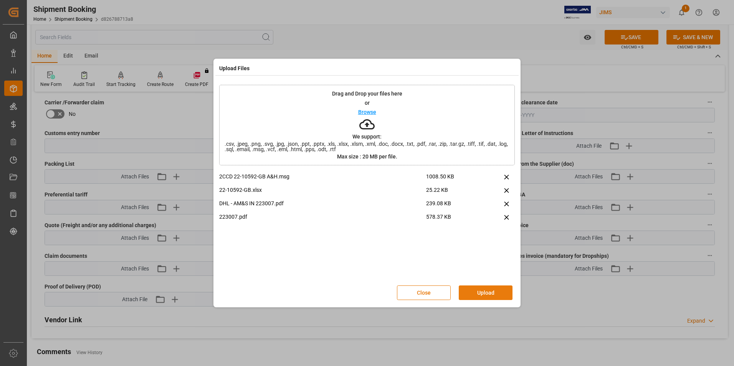
click at [494, 290] on button "Upload" at bounding box center [486, 293] width 54 height 15
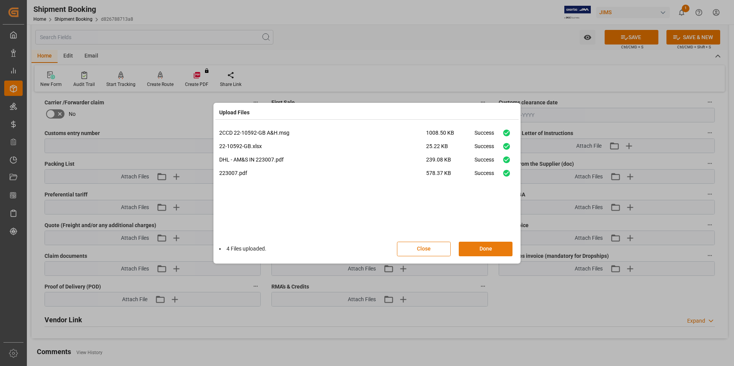
click at [490, 245] on button "Done" at bounding box center [486, 249] width 54 height 15
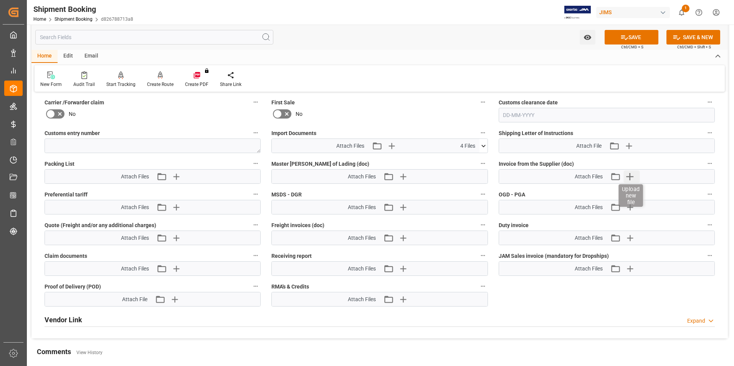
click at [632, 176] on icon "button" at bounding box center [630, 176] width 12 height 12
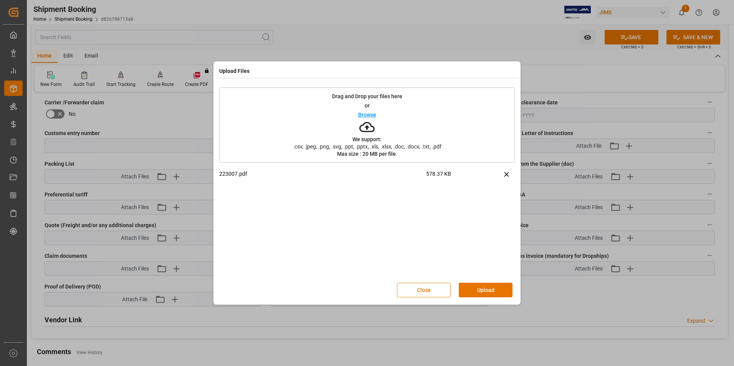
click at [493, 282] on div "Close Upload" at bounding box center [367, 290] width 296 height 25
click at [490, 286] on button "Upload" at bounding box center [486, 290] width 54 height 15
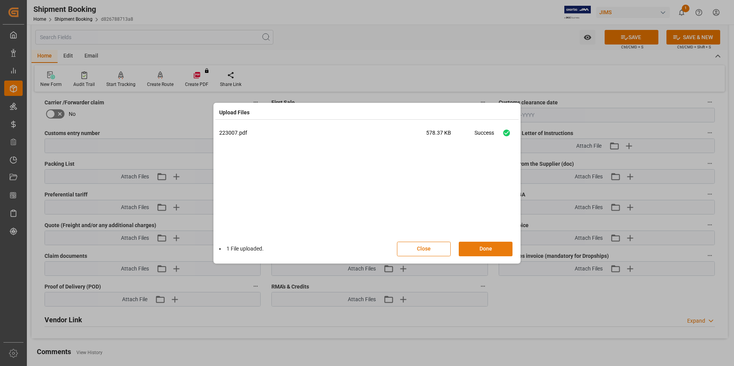
click at [484, 248] on button "Done" at bounding box center [486, 249] width 54 height 15
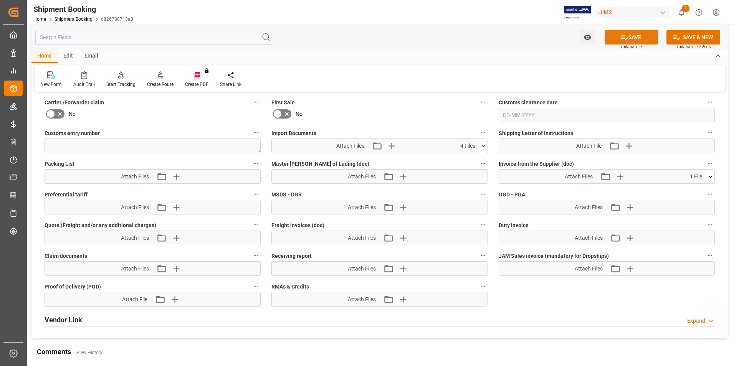
click at [637, 36] on button "SAVE" at bounding box center [632, 37] width 54 height 15
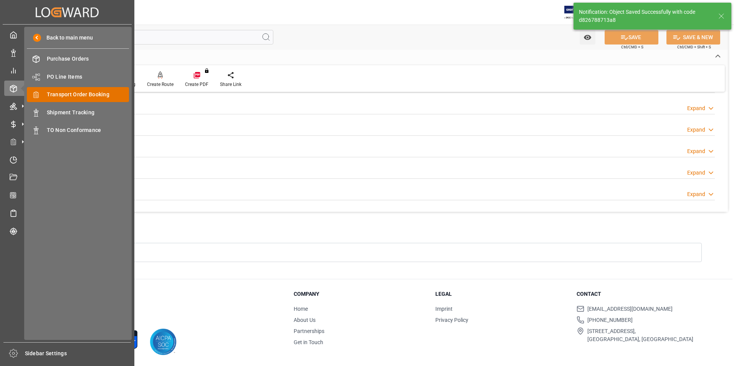
scroll to position [84, 0]
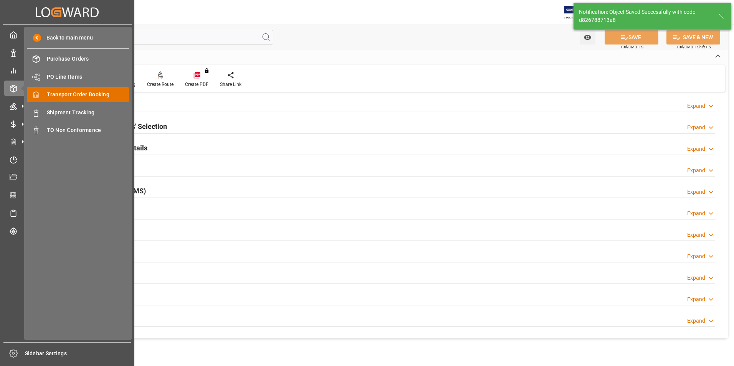
click at [59, 94] on span "Transport Order Booking" at bounding box center [88, 95] width 83 height 8
